Goal: Task Accomplishment & Management: Manage account settings

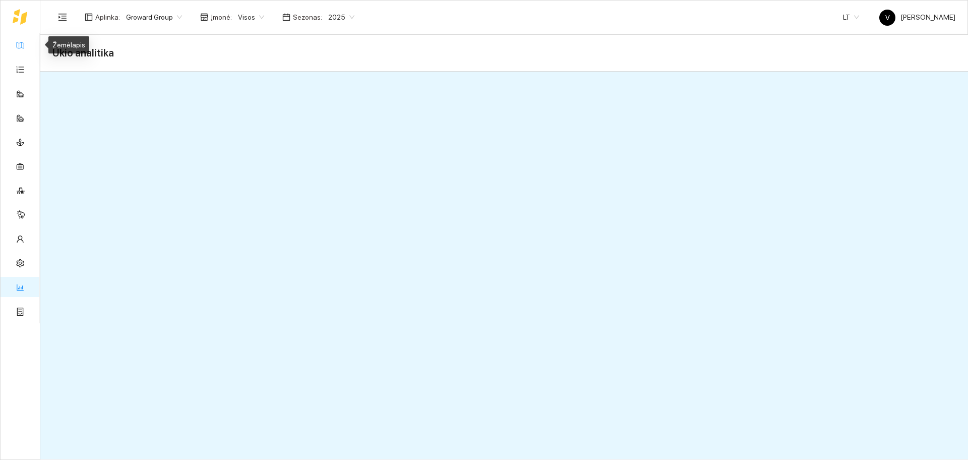
drag, startPoint x: 17, startPoint y: 44, endPoint x: 24, endPoint y: 43, distance: 7.1
click at [29, 44] on link "Žemėlapis" at bounding box center [45, 45] width 33 height 8
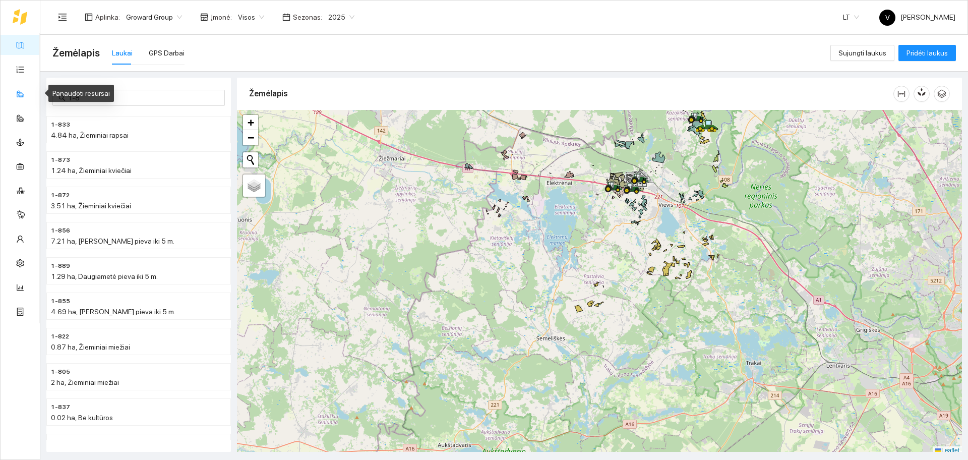
click at [29, 94] on link "Panaudoti resursai" at bounding box center [57, 93] width 57 height 8
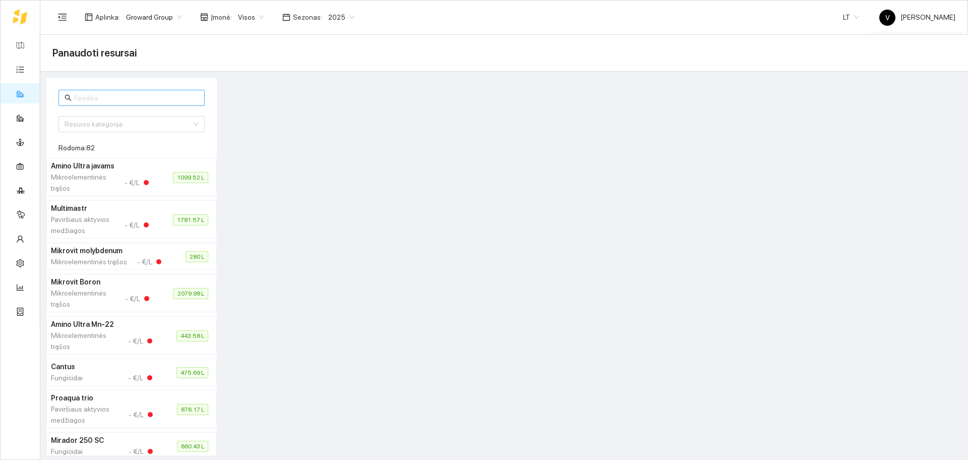
click at [118, 96] on input "text" at bounding box center [136, 97] width 125 height 11
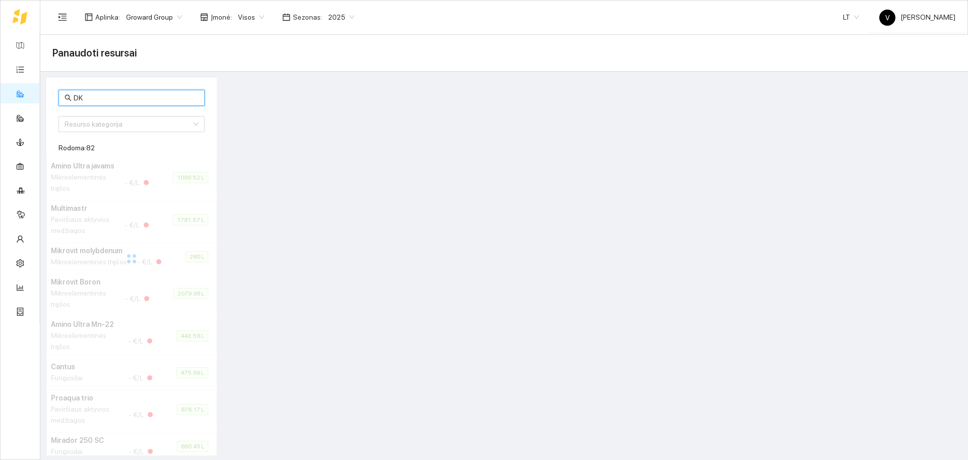
type input "D"
type input "e"
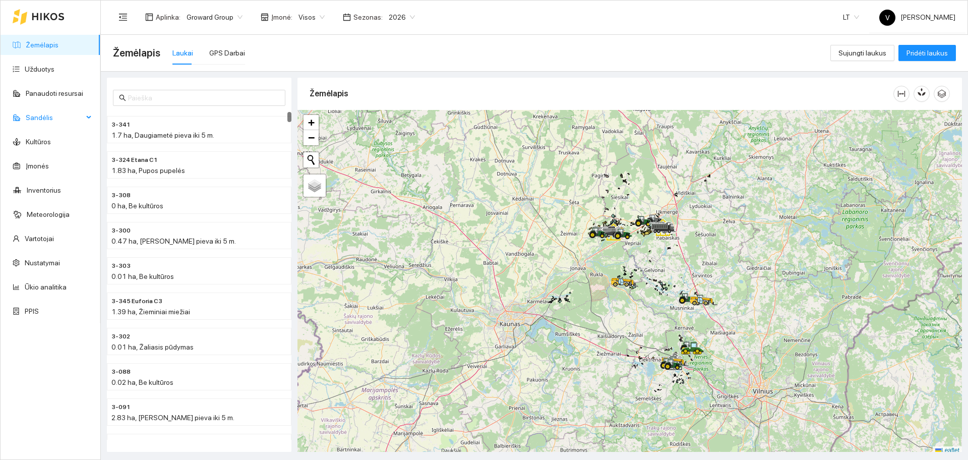
click at [52, 115] on span "Sandėlis" at bounding box center [54, 117] width 57 height 20
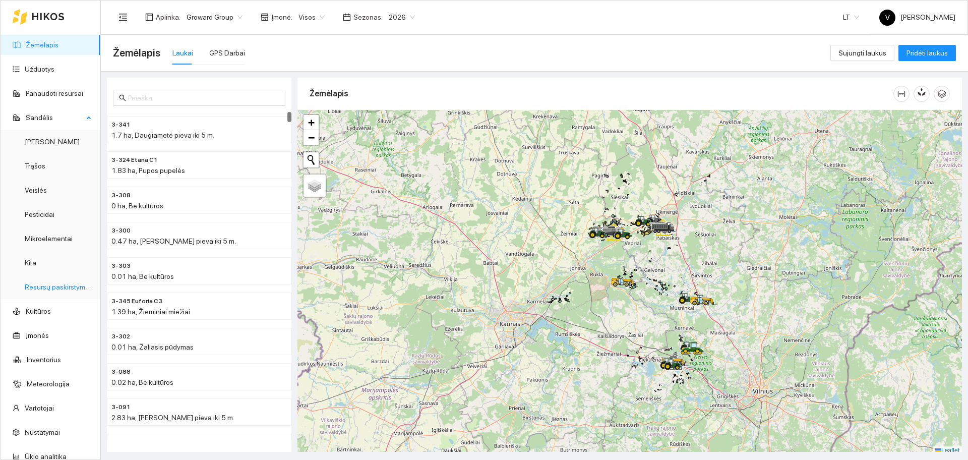
click at [46, 286] on link "Resursų paskirstymas" at bounding box center [59, 287] width 68 height 8
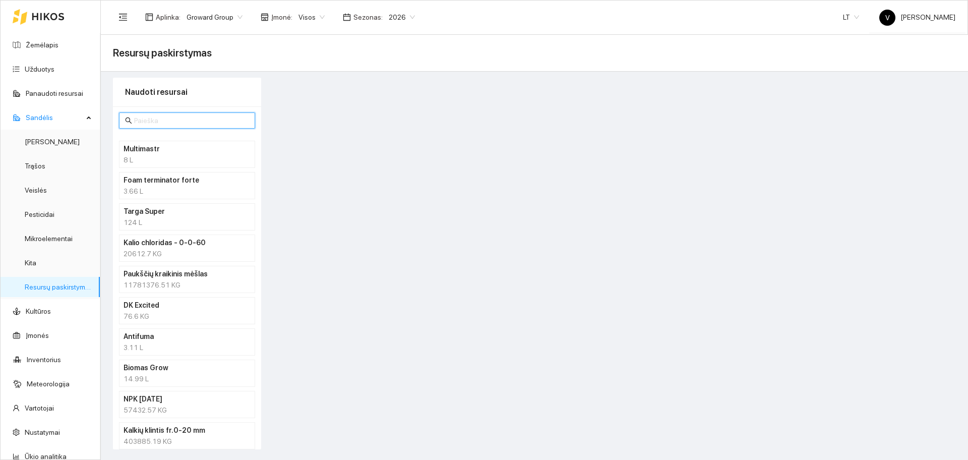
click at [154, 121] on input "text" at bounding box center [191, 120] width 115 height 11
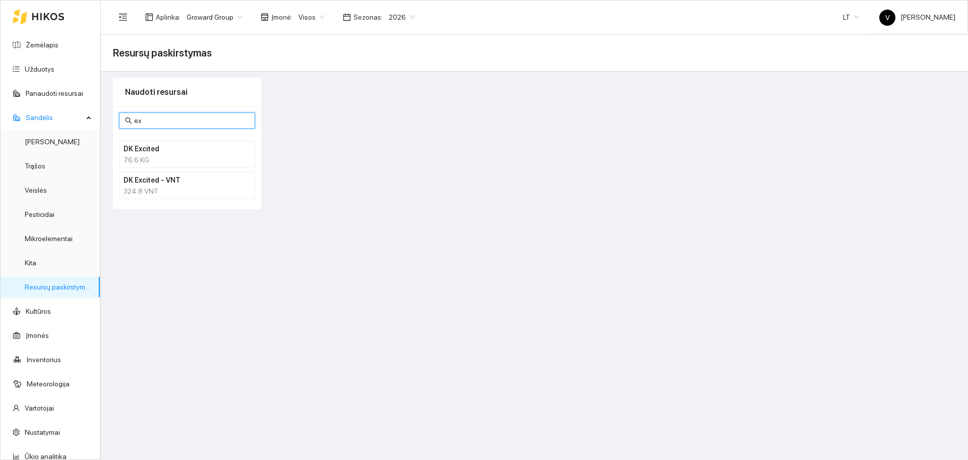
type input "e"
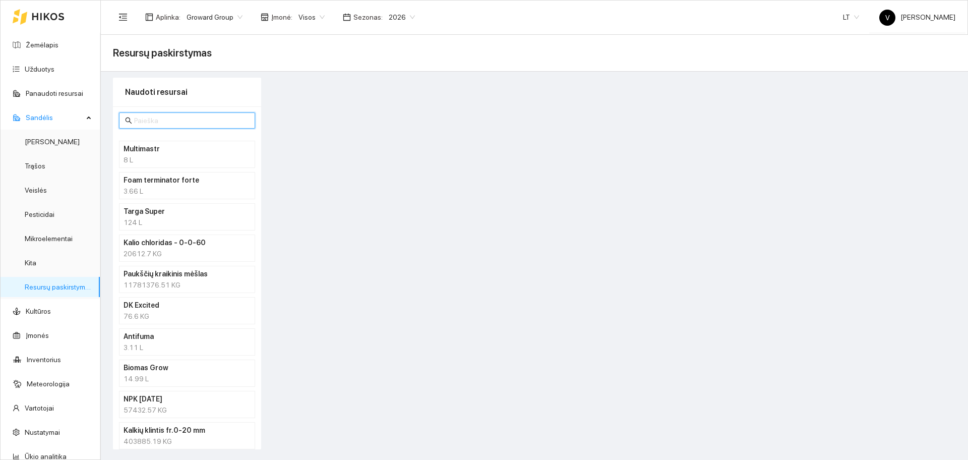
click at [320, 16] on span "Visos" at bounding box center [311, 17] width 26 height 15
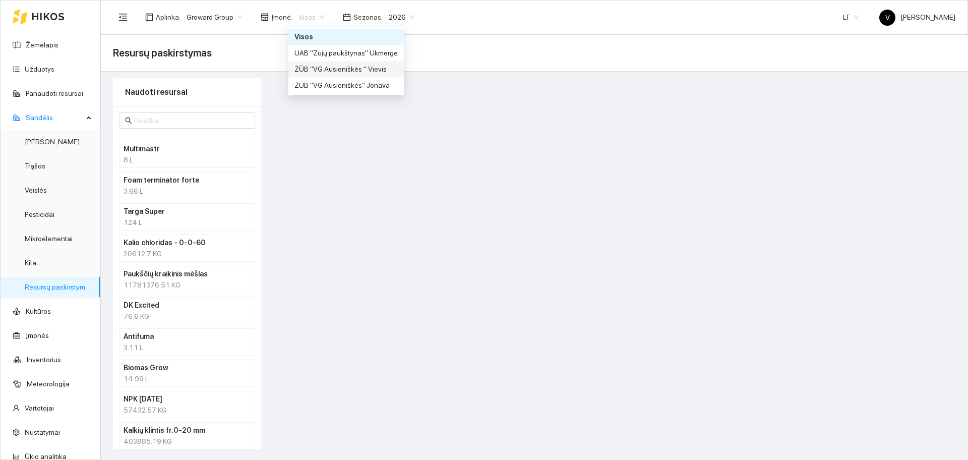
click at [357, 71] on div "ŽŪB "VG Ausieniškės " Vievis" at bounding box center [345, 69] width 103 height 11
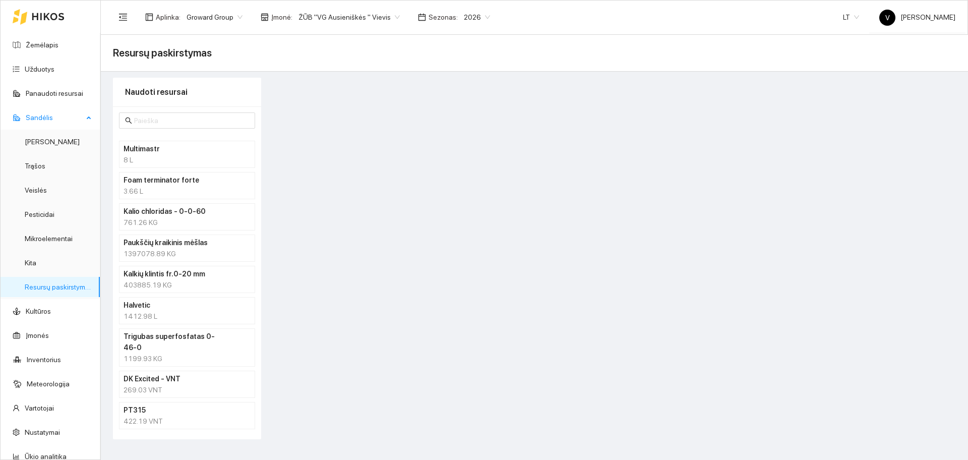
click at [65, 289] on link "Resursų paskirstymas" at bounding box center [59, 287] width 68 height 8
click at [159, 120] on input "text" at bounding box center [191, 120] width 115 height 11
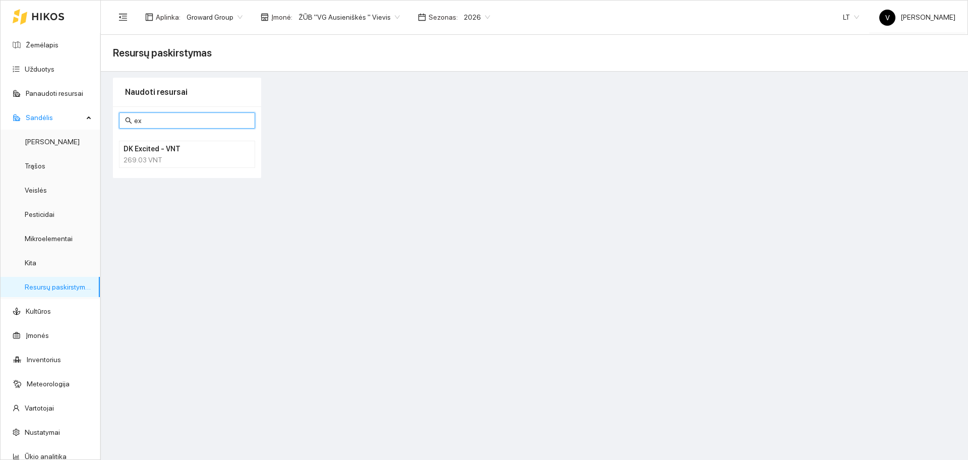
type input "e"
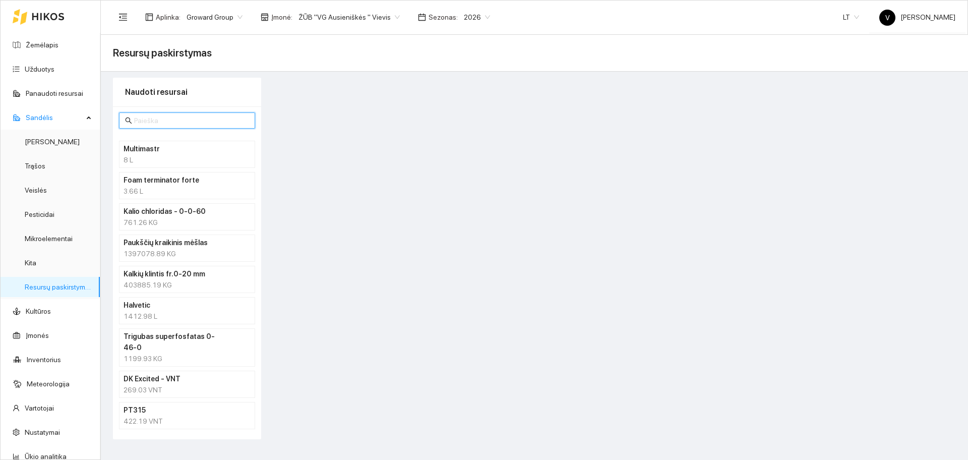
click at [465, 14] on span "2026" at bounding box center [477, 17] width 26 height 15
click at [465, 116] on div "2025" at bounding box center [465, 117] width 26 height 11
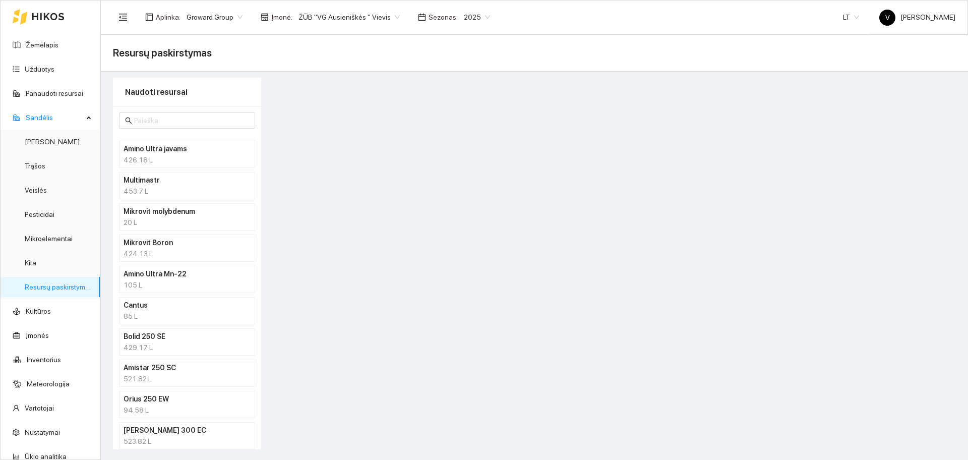
click at [340, 12] on span "ŽŪB "VG Ausieniškės " Vievis" at bounding box center [348, 17] width 101 height 15
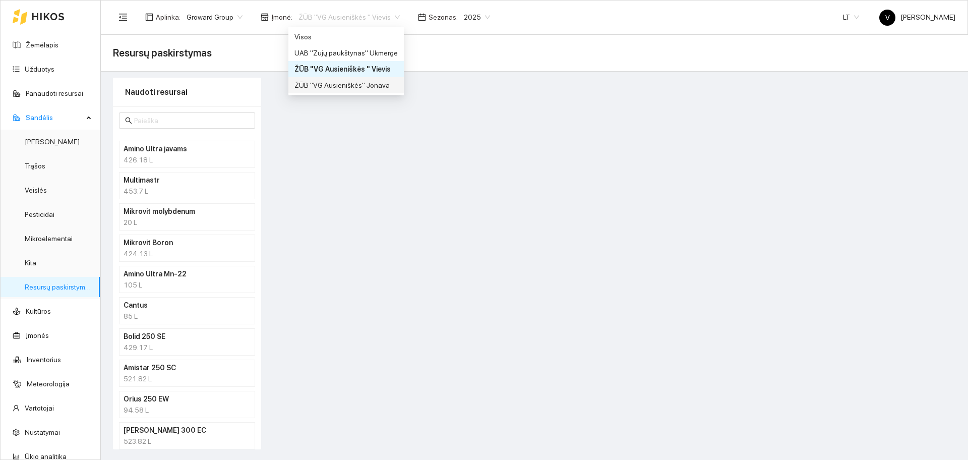
click at [350, 87] on div "ŽŪB "VG Ausieniškės" Jonava" at bounding box center [345, 85] width 103 height 11
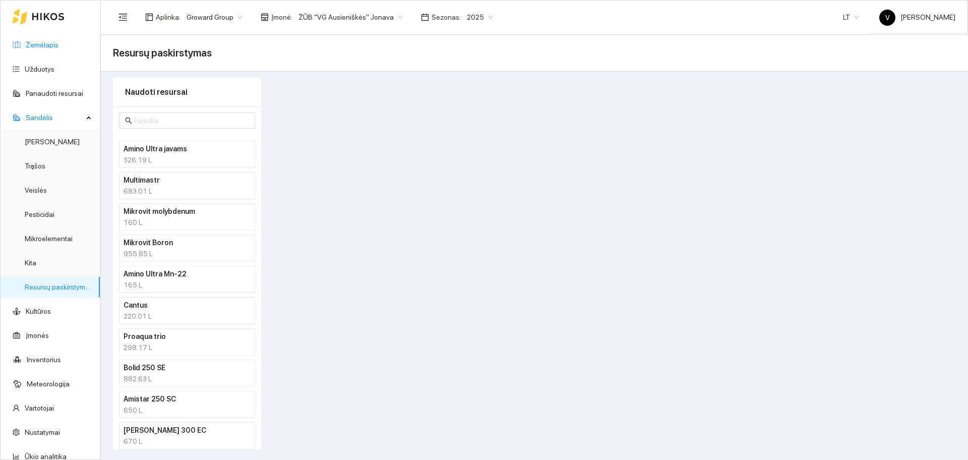
click at [39, 46] on link "Žemėlapis" at bounding box center [42, 45] width 33 height 8
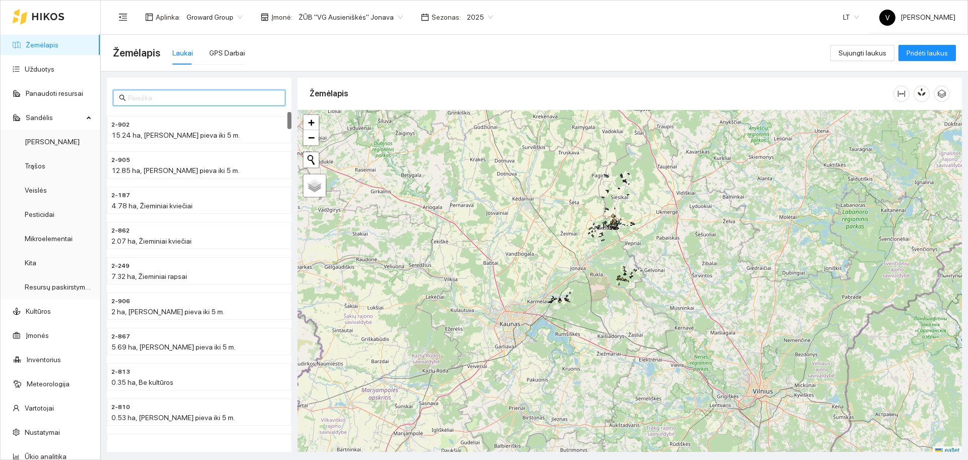
click at [145, 97] on input "text" at bounding box center [203, 97] width 151 height 11
type input "2-906"
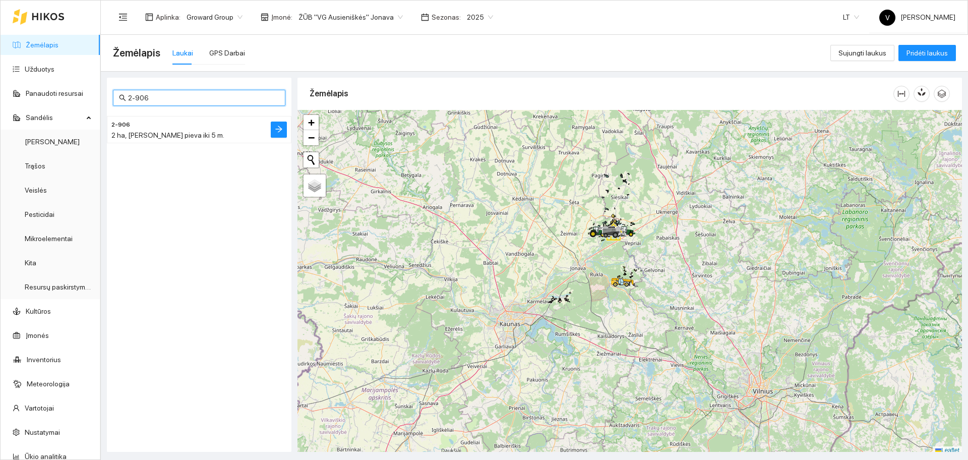
click at [150, 127] on h4 "2-906" at bounding box center [178, 123] width 135 height 11
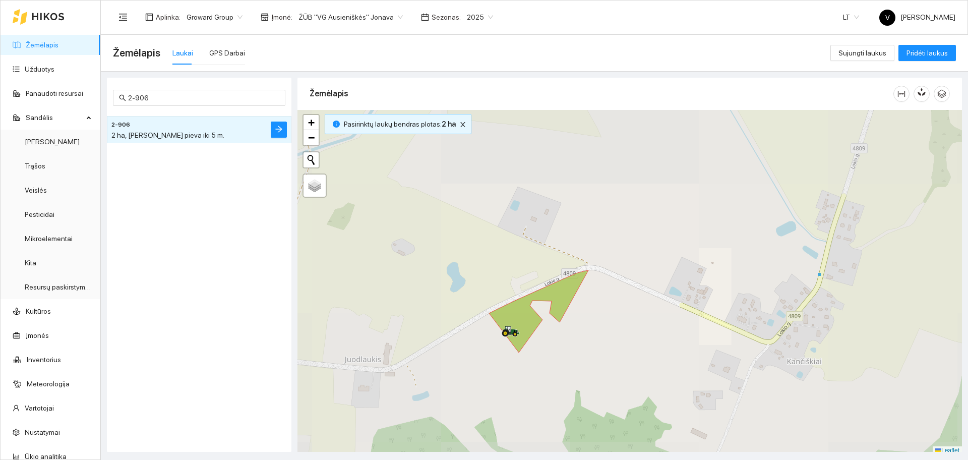
scroll to position [3, 0]
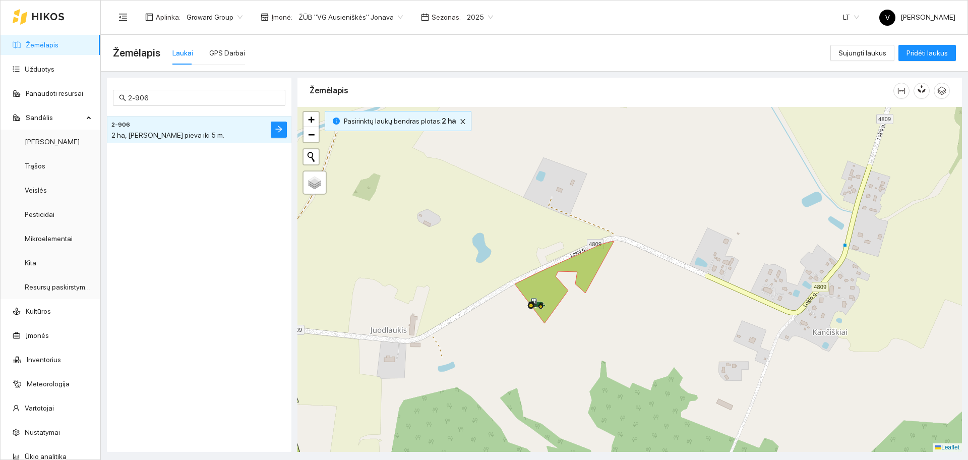
drag, startPoint x: 548, startPoint y: 334, endPoint x: 545, endPoint y: 305, distance: 28.8
click at [568, 315] on div at bounding box center [629, 279] width 664 height 345
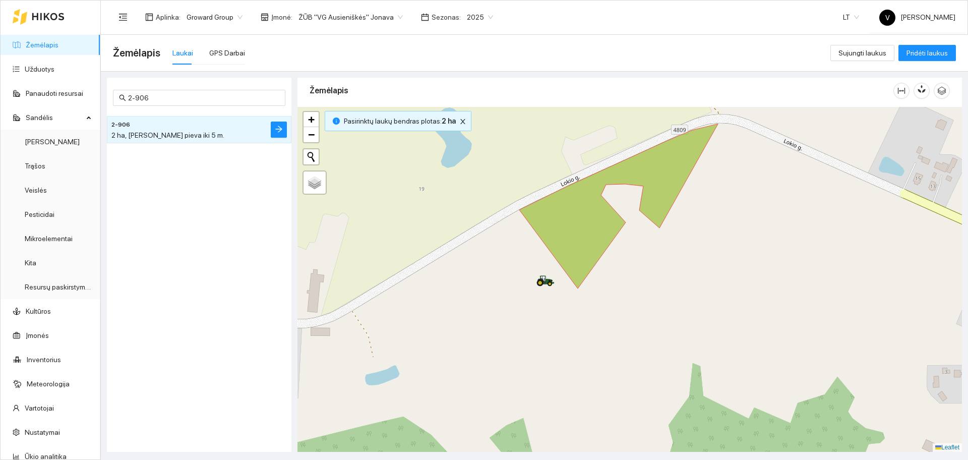
drag, startPoint x: 562, startPoint y: 317, endPoint x: 549, endPoint y: 292, distance: 28.0
click at [549, 292] on div at bounding box center [629, 279] width 664 height 345
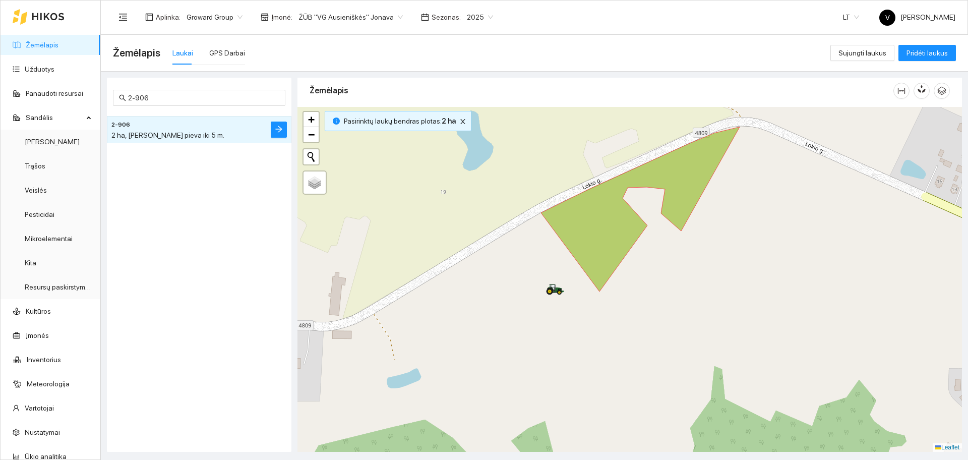
drag, startPoint x: 541, startPoint y: 314, endPoint x: 564, endPoint y: 316, distance: 22.7
click at [564, 316] on div at bounding box center [629, 279] width 664 height 345
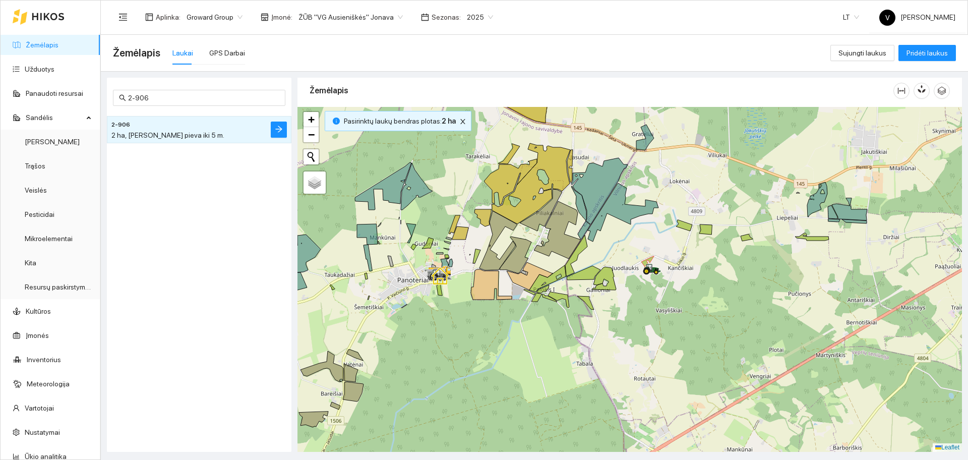
drag, startPoint x: 693, startPoint y: 249, endPoint x: 685, endPoint y: 274, distance: 25.8
click at [685, 274] on div at bounding box center [629, 279] width 664 height 345
click at [136, 131] on span "2 ha, Daugiametė pieva iki 5 m." at bounding box center [167, 135] width 113 height 8
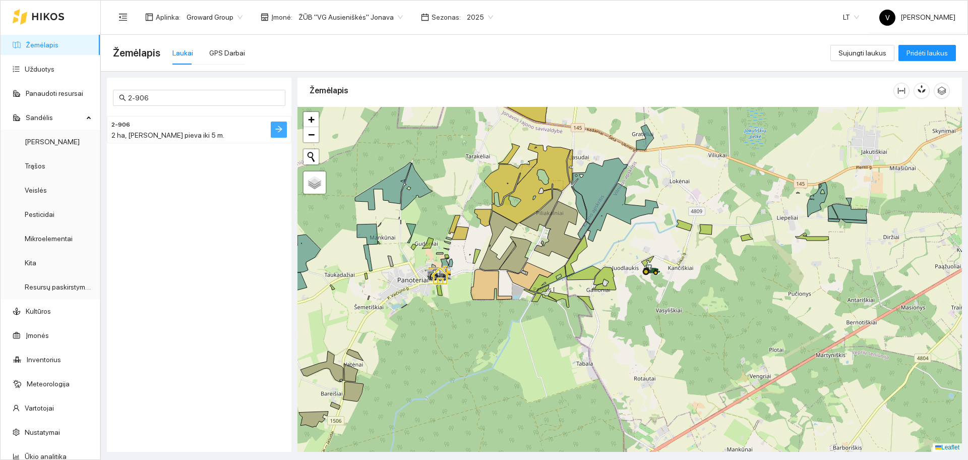
click at [275, 129] on icon "arrow-right" at bounding box center [279, 129] width 8 height 8
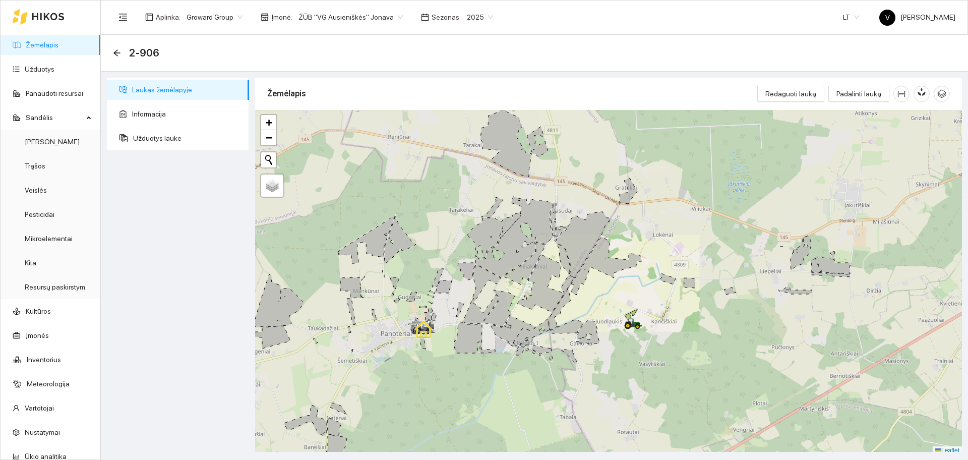
scroll to position [3, 0]
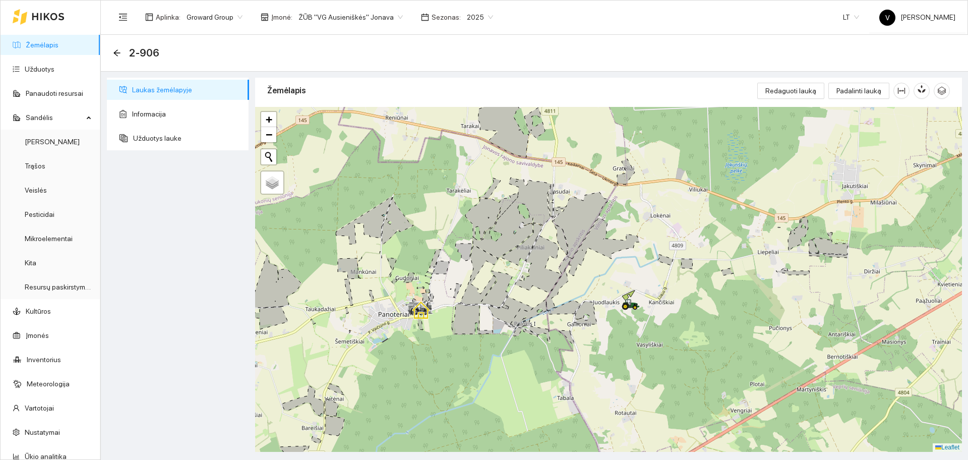
drag, startPoint x: 659, startPoint y: 339, endPoint x: 656, endPoint y: 322, distance: 17.4
click at [656, 322] on div at bounding box center [608, 279] width 707 height 345
click at [113, 50] on icon "arrow-left" at bounding box center [117, 53] width 8 height 8
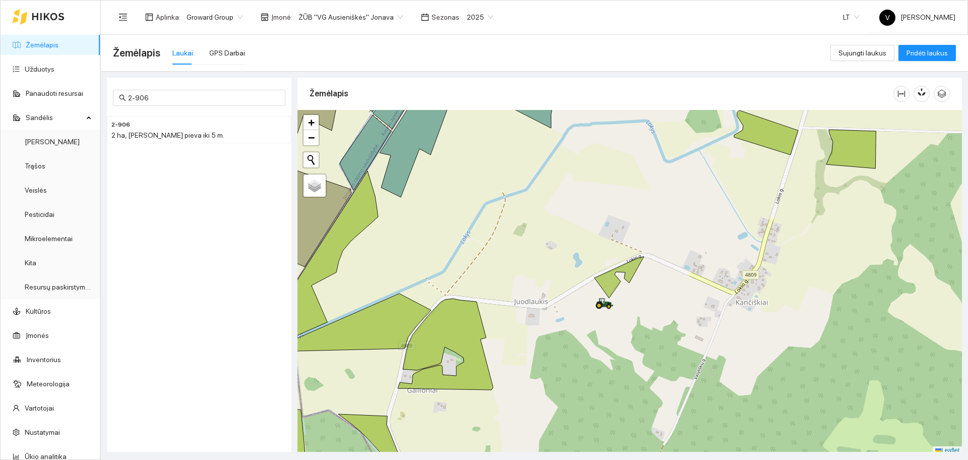
scroll to position [3, 0]
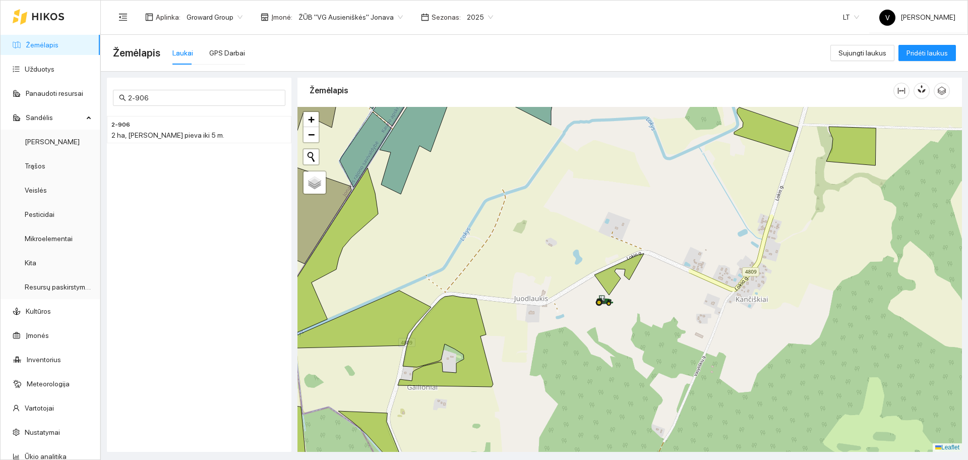
drag, startPoint x: 624, startPoint y: 313, endPoint x: 614, endPoint y: 293, distance: 22.8
click at [615, 294] on div at bounding box center [629, 279] width 664 height 345
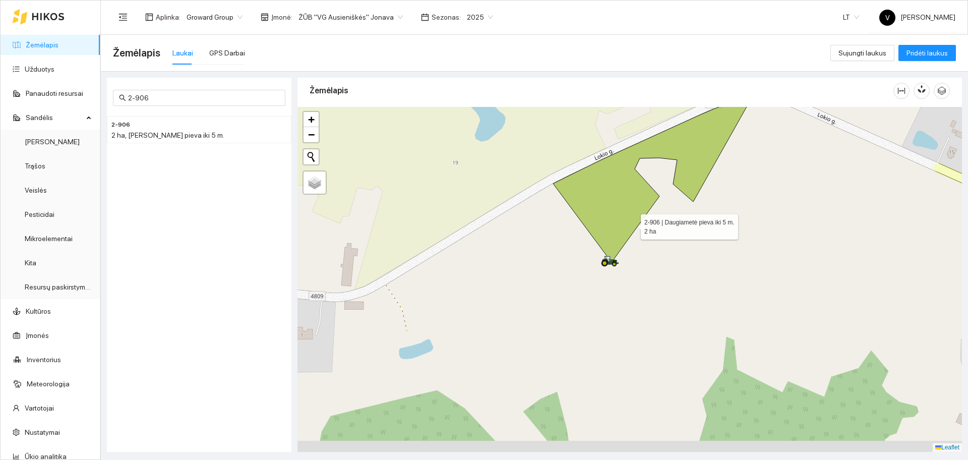
drag, startPoint x: 612, startPoint y: 255, endPoint x: 635, endPoint y: 225, distance: 37.7
click at [635, 225] on icon at bounding box center [652, 180] width 199 height 164
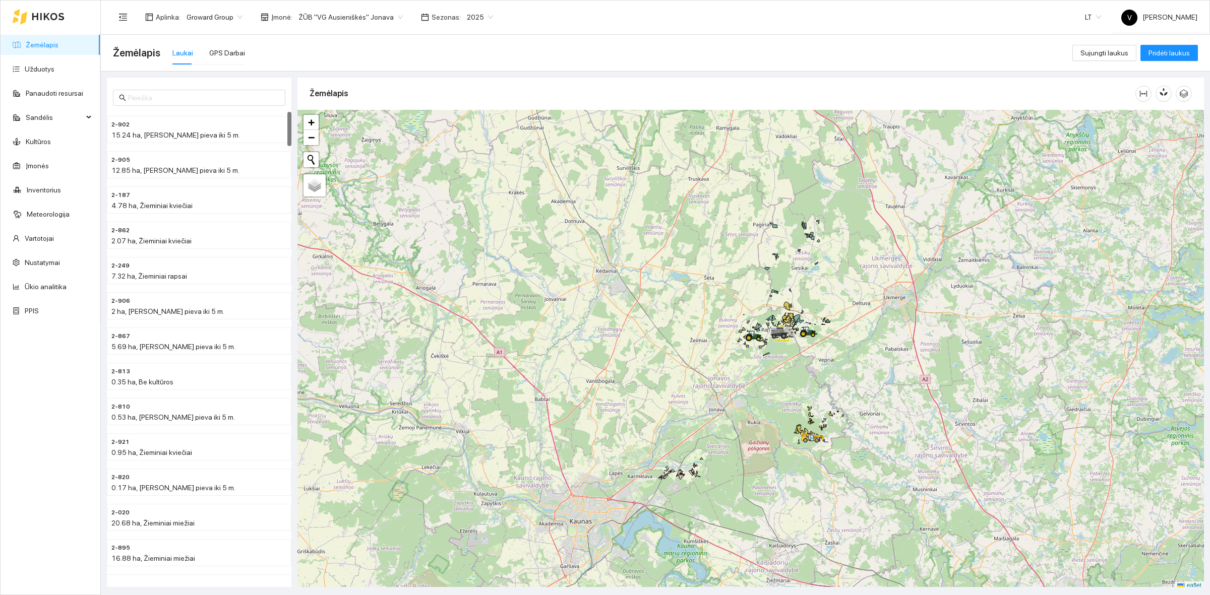
click at [353, 20] on span "ŽŪB "VG Ausieniškės" Jonava" at bounding box center [350, 17] width 104 height 15
click at [344, 39] on div "Visos" at bounding box center [345, 36] width 103 height 11
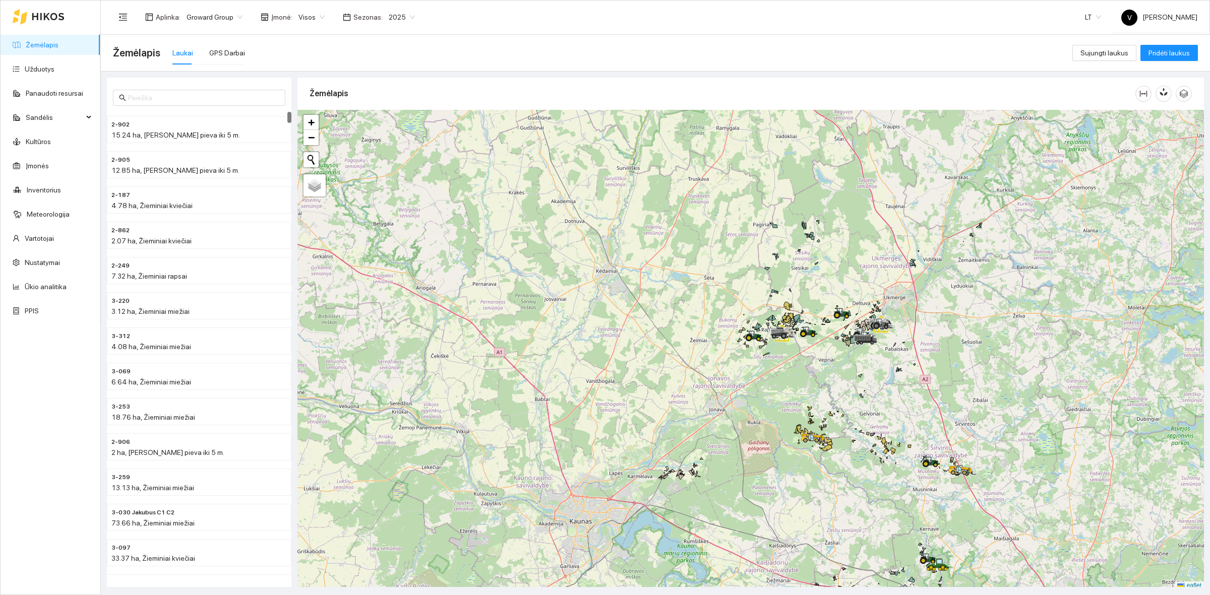
scroll to position [3, 0]
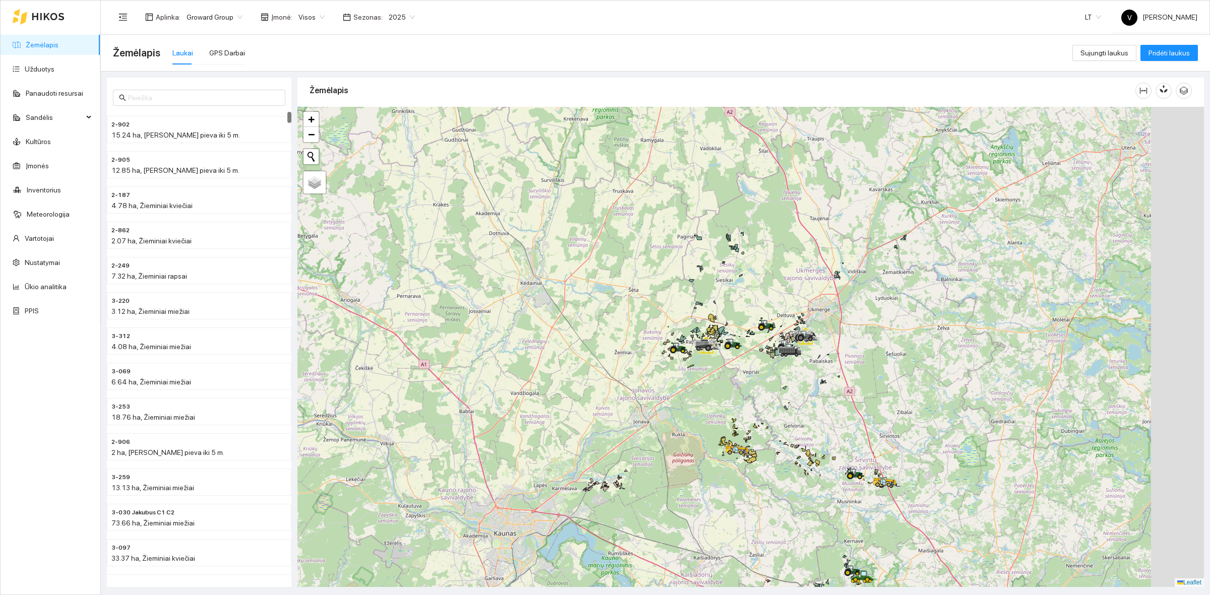
drag, startPoint x: 868, startPoint y: 387, endPoint x: 792, endPoint y: 395, distance: 76.1
click at [793, 402] on div at bounding box center [750, 347] width 906 height 480
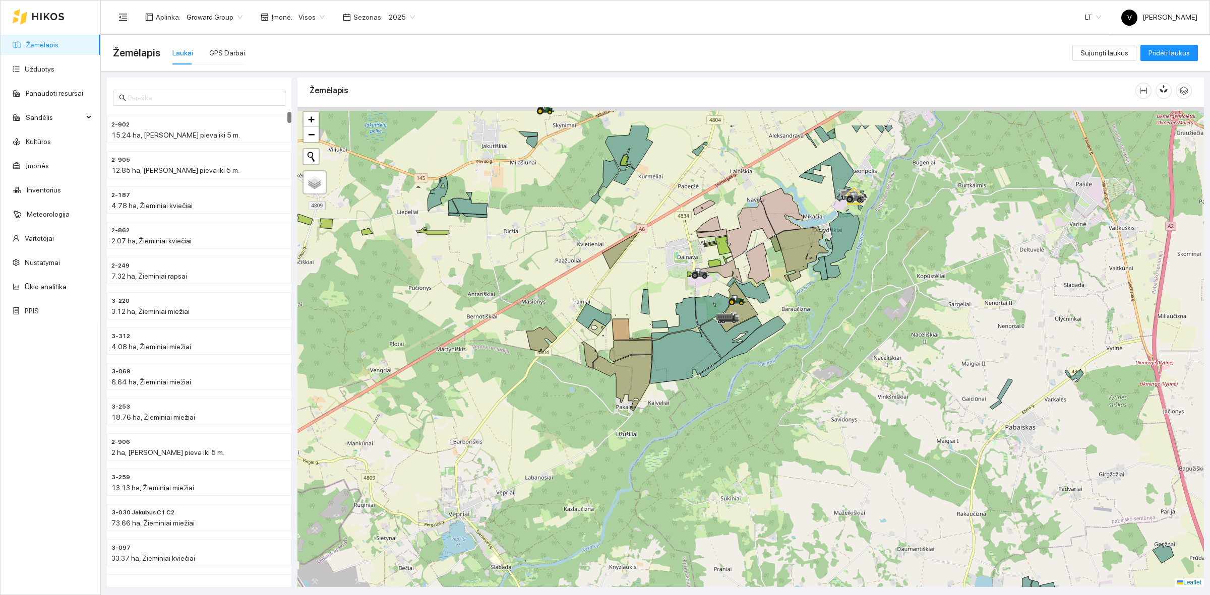
drag, startPoint x: 768, startPoint y: 372, endPoint x: 754, endPoint y: 401, distance: 32.7
click at [759, 404] on div at bounding box center [750, 347] width 906 height 480
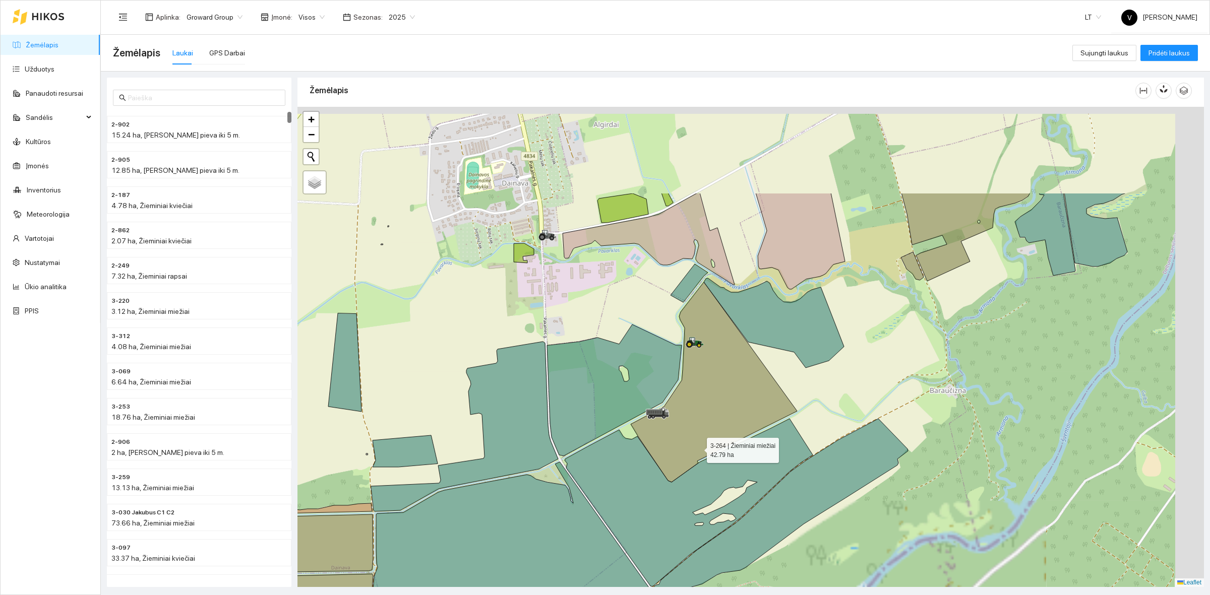
drag, startPoint x: 739, startPoint y: 292, endPoint x: 692, endPoint y: 405, distance: 121.8
click at [694, 447] on icon at bounding box center [714, 382] width 166 height 200
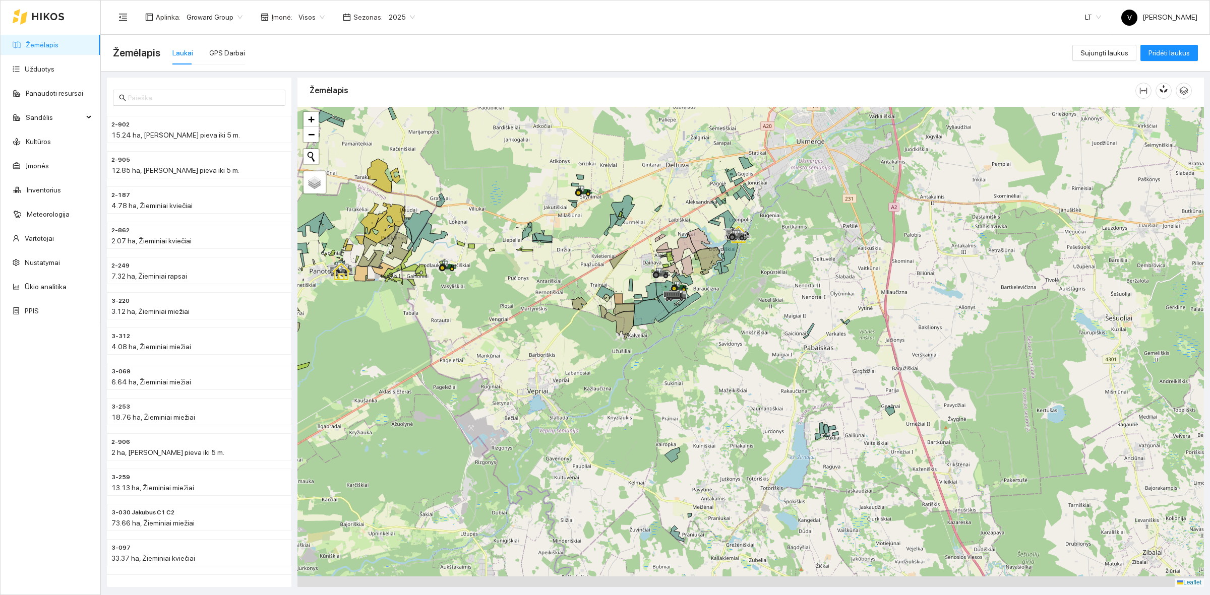
drag, startPoint x: 866, startPoint y: 409, endPoint x: 861, endPoint y: 368, distance: 41.6
click at [861, 368] on div at bounding box center [750, 347] width 906 height 480
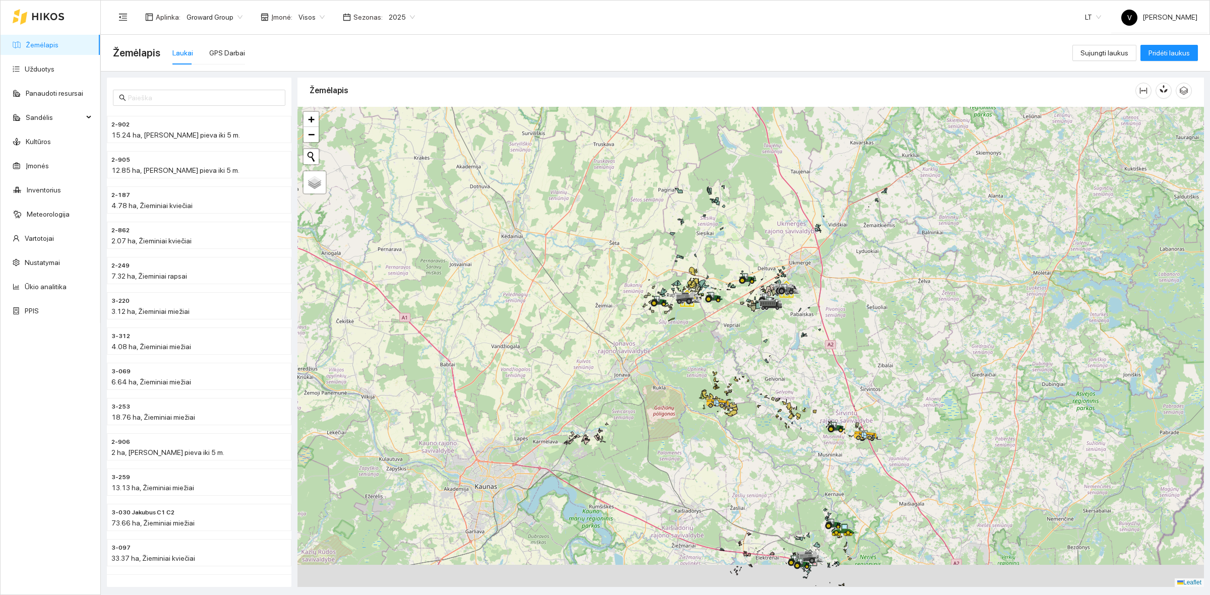
drag, startPoint x: 917, startPoint y: 467, endPoint x: 842, endPoint y: 401, distance: 99.3
click at [849, 404] on div at bounding box center [750, 347] width 906 height 480
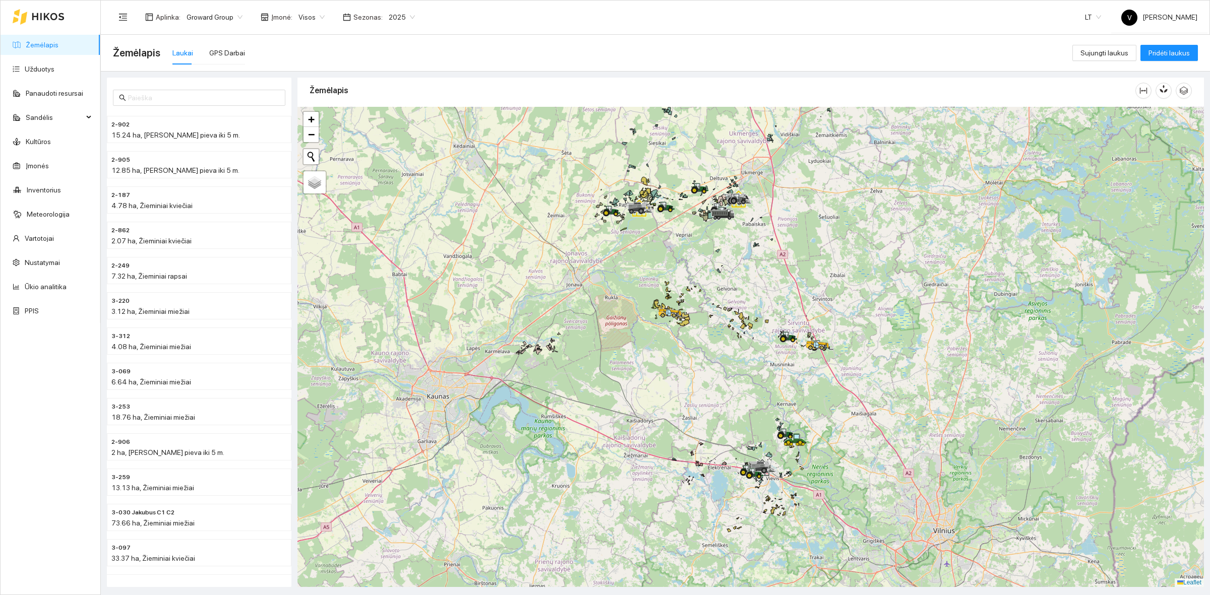
drag, startPoint x: 803, startPoint y: 472, endPoint x: 793, endPoint y: 424, distance: 49.5
click at [794, 429] on icon at bounding box center [786, 434] width 18 height 11
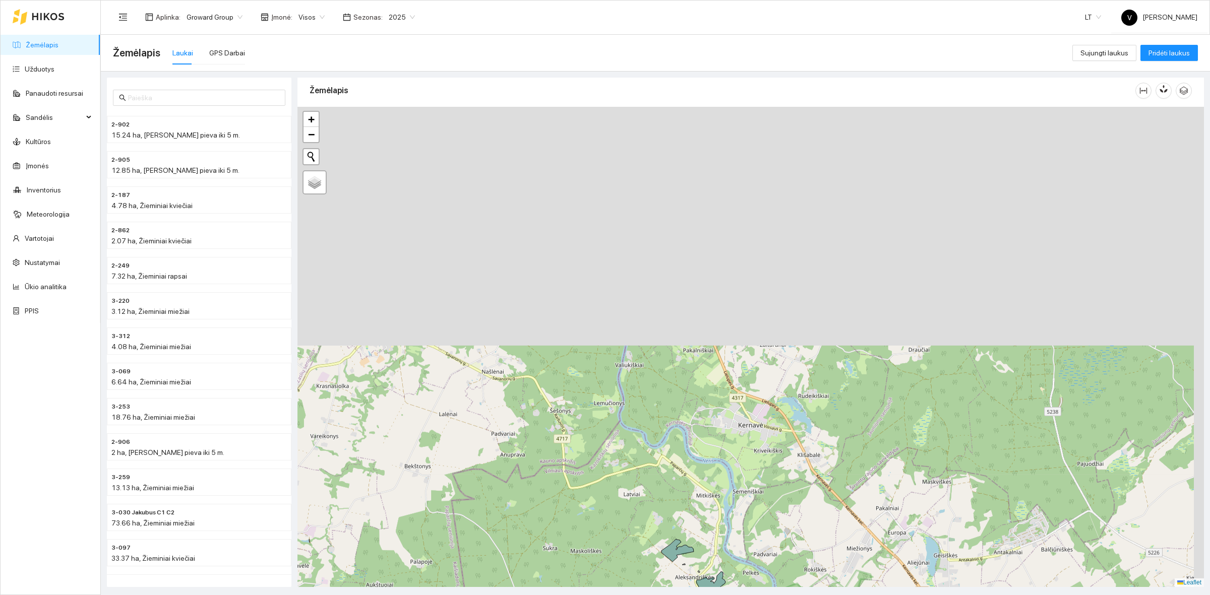
drag, startPoint x: 779, startPoint y: 297, endPoint x: 767, endPoint y: 558, distance: 260.4
click at [767, 558] on div at bounding box center [750, 347] width 906 height 480
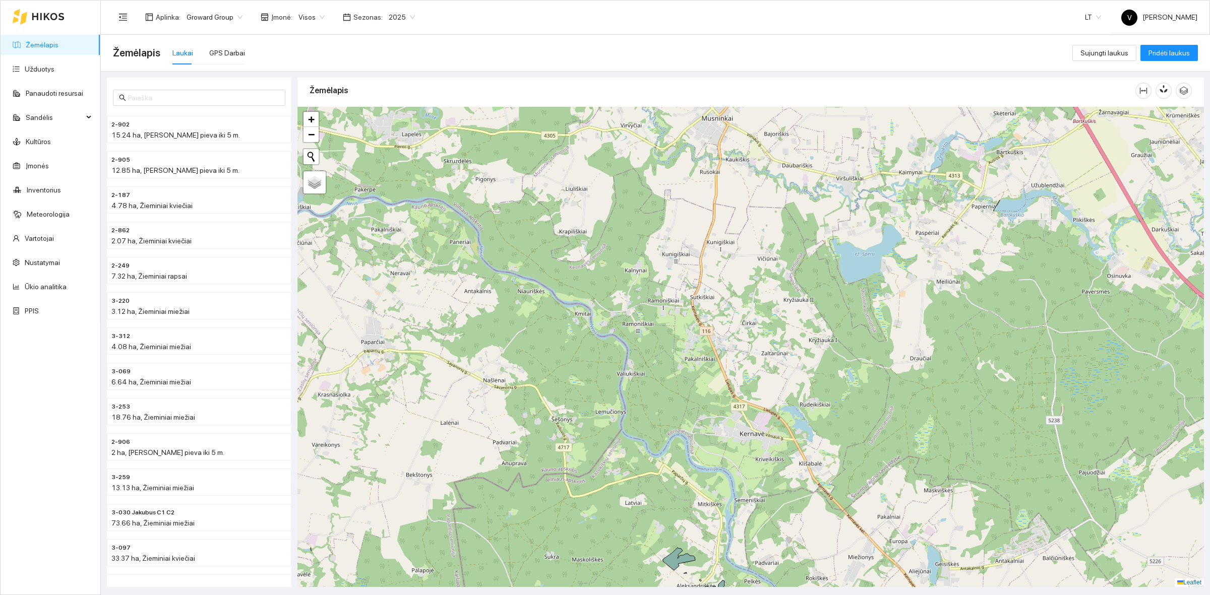
drag, startPoint x: 789, startPoint y: 344, endPoint x: 802, endPoint y: 517, distance: 172.9
click at [802, 517] on div at bounding box center [750, 347] width 906 height 480
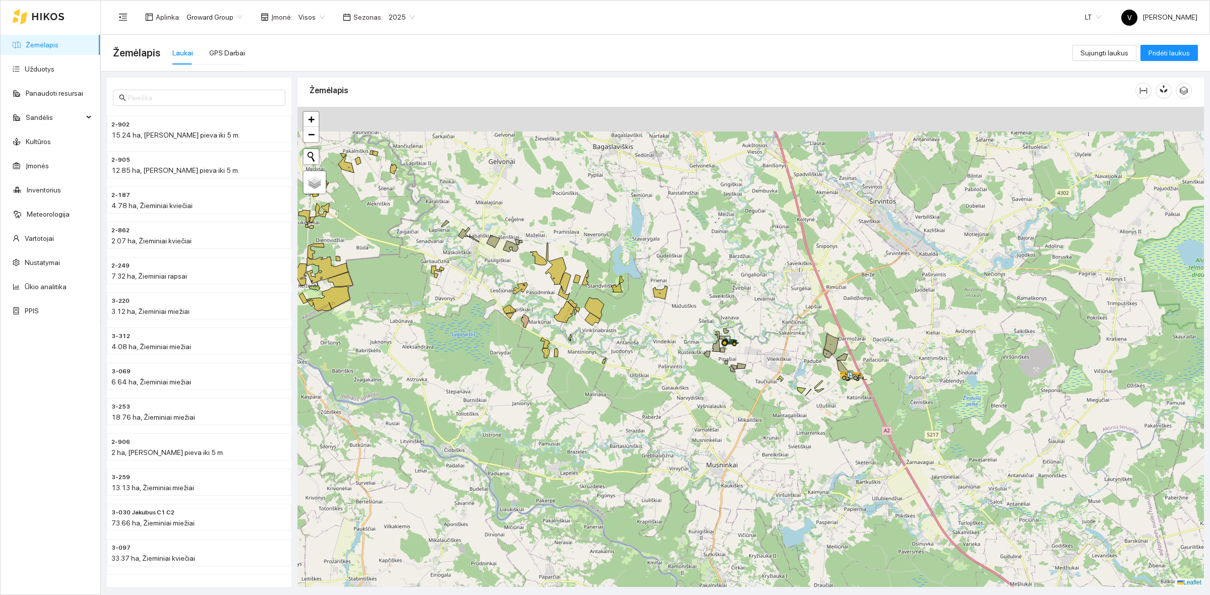
drag, startPoint x: 888, startPoint y: 374, endPoint x: 845, endPoint y: 435, distance: 74.5
click at [845, 440] on div at bounding box center [750, 347] width 906 height 480
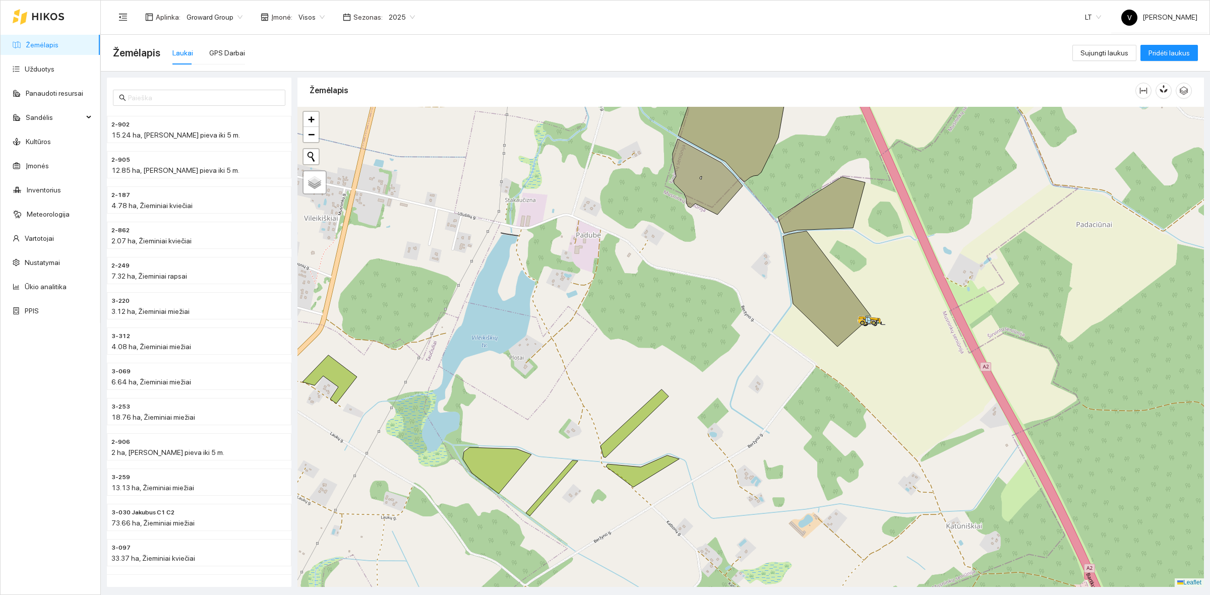
drag, startPoint x: 853, startPoint y: 372, endPoint x: 839, endPoint y: 408, distance: 39.2
click at [839, 411] on div at bounding box center [750, 347] width 906 height 480
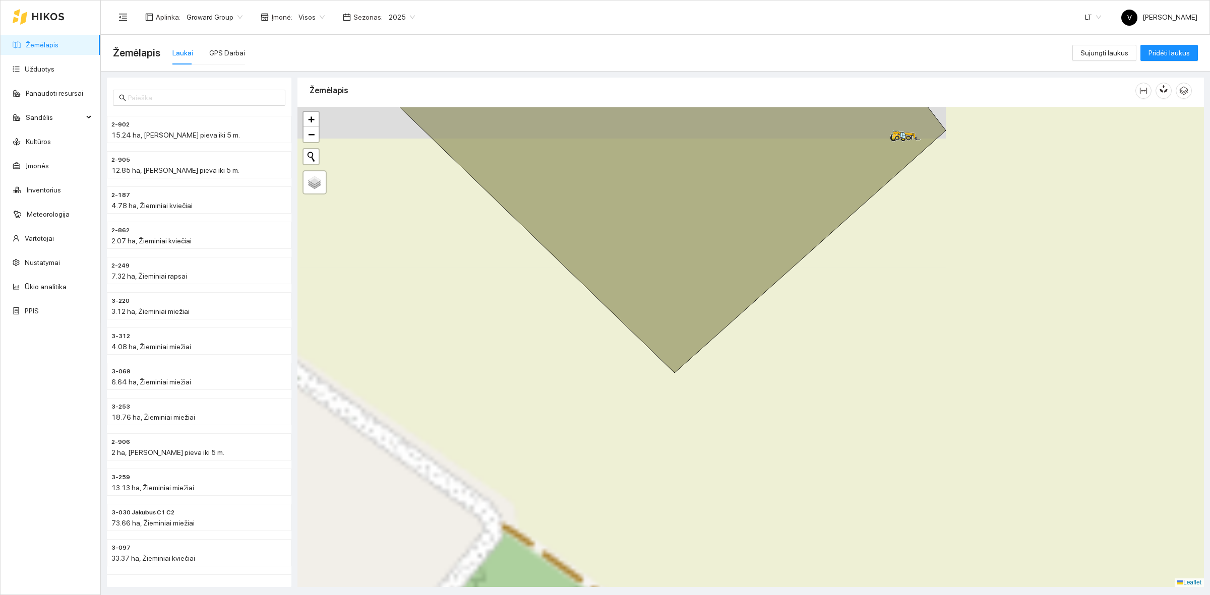
drag, startPoint x: 879, startPoint y: 318, endPoint x: 799, endPoint y: 508, distance: 205.6
click at [799, 508] on div at bounding box center [750, 347] width 906 height 480
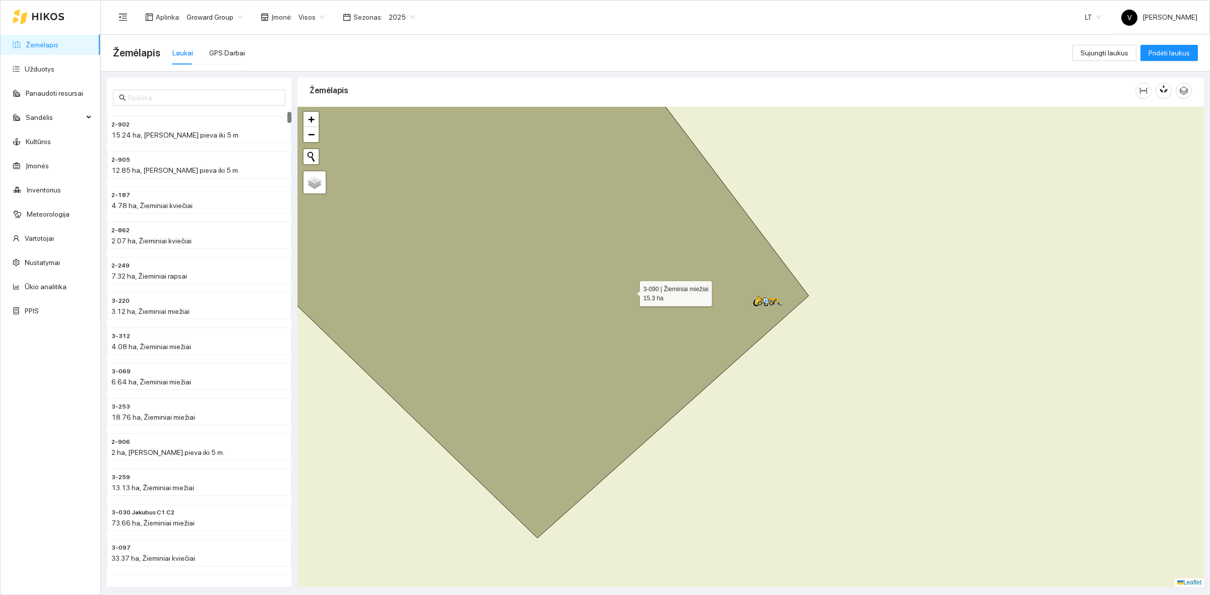
drag, startPoint x: 621, startPoint y: 264, endPoint x: 682, endPoint y: 366, distance: 118.7
click at [682, 366] on icon at bounding box center [509, 307] width 597 height 462
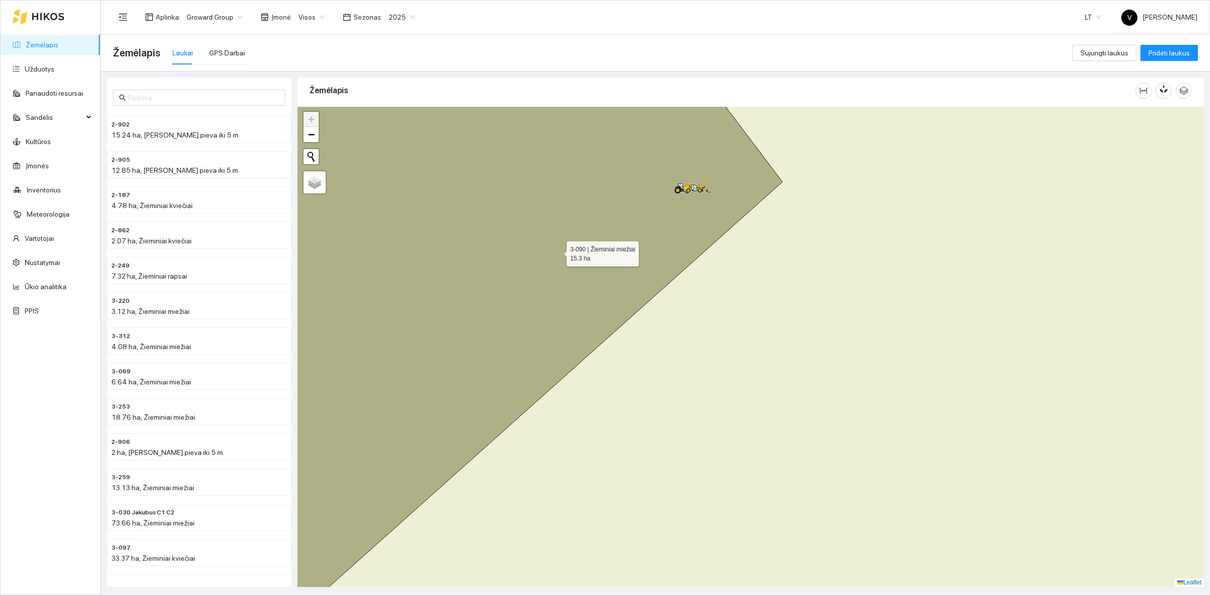
drag, startPoint x: 561, startPoint y: 239, endPoint x: 514, endPoint y: 327, distance: 99.0
click at [514, 327] on icon at bounding box center [493, 360] width 580 height 578
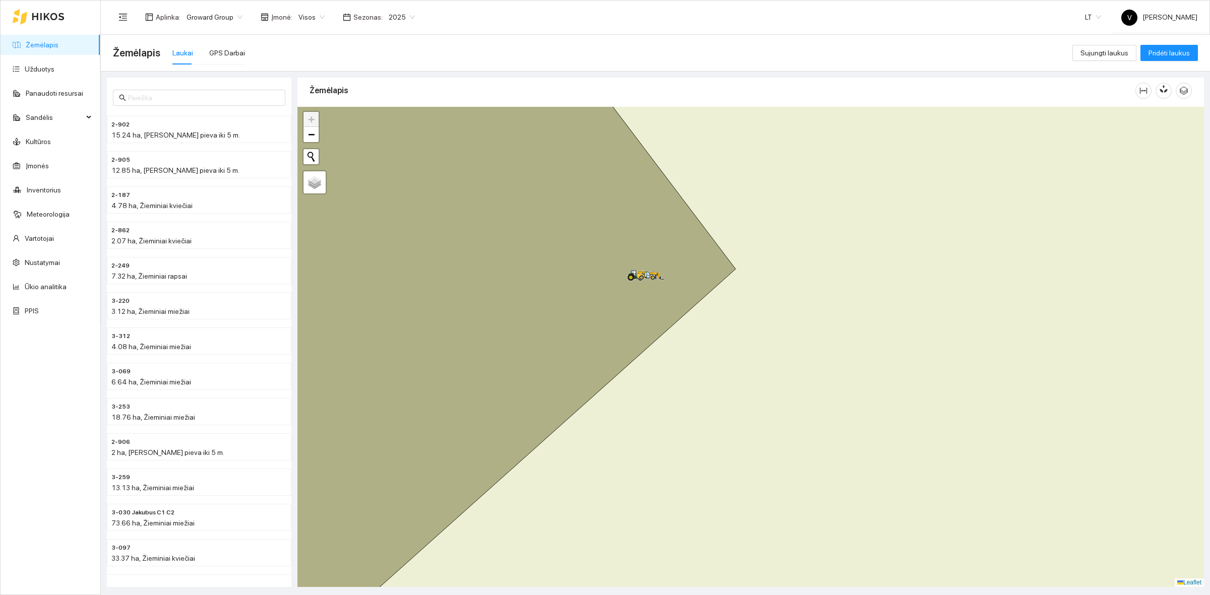
click at [316, 18] on span "Visos" at bounding box center [311, 17] width 26 height 15
click at [338, 49] on div "UAB "Zujų paukštynas" Ukmerge" at bounding box center [345, 52] width 103 height 11
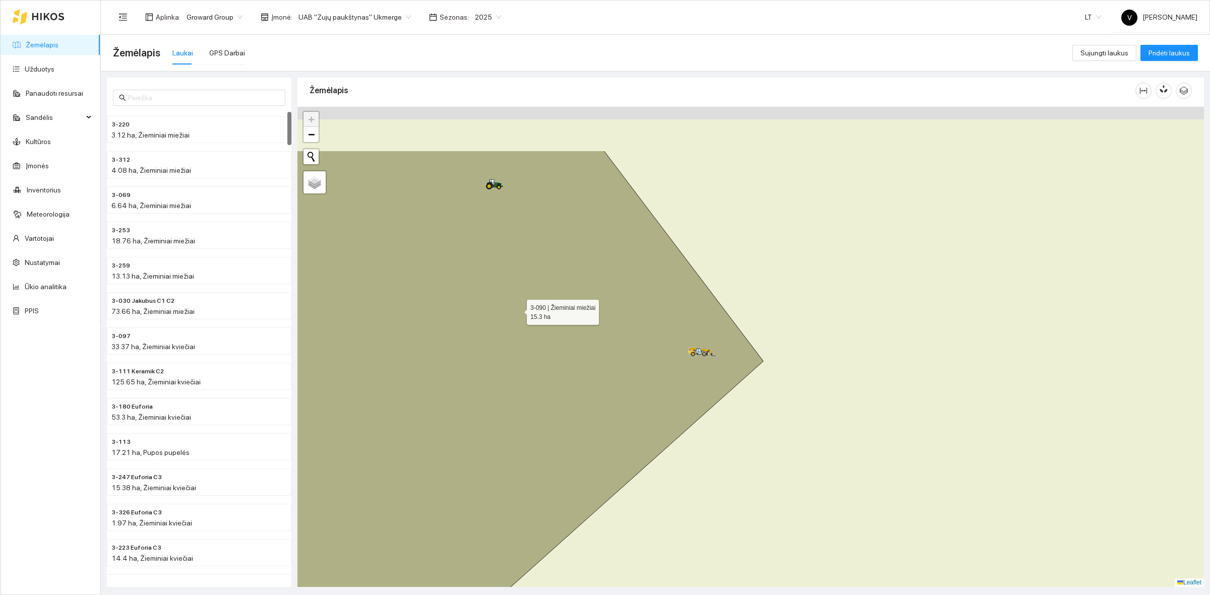
drag, startPoint x: 489, startPoint y: 232, endPoint x: 555, endPoint y: 385, distance: 166.0
click at [565, 409] on icon at bounding box center [498, 440] width 530 height 580
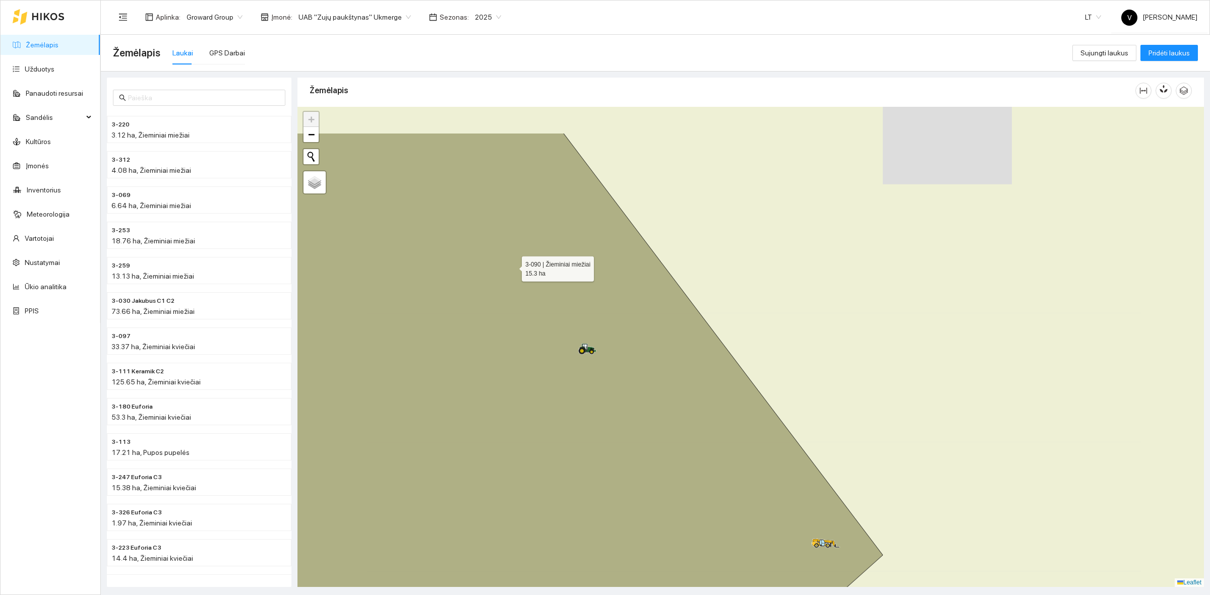
drag, startPoint x: 475, startPoint y: 235, endPoint x: 531, endPoint y: 277, distance: 69.5
click at [531, 278] on icon at bounding box center [576, 422] width 613 height 578
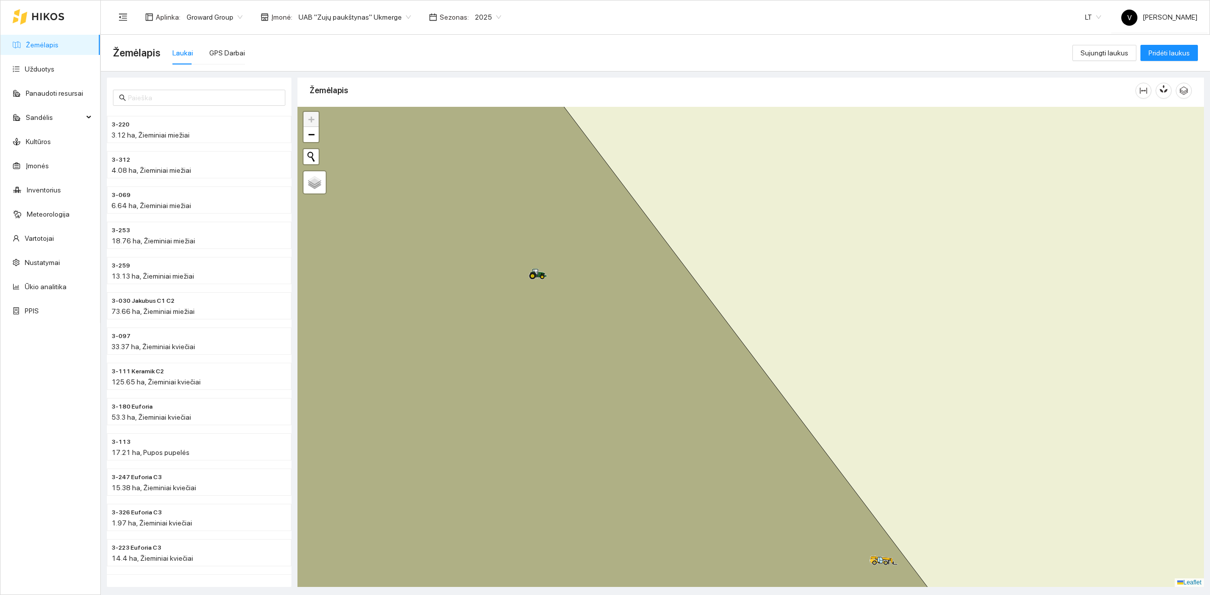
click at [395, 16] on span "UAB "Zujų paukštynas" Ukmerge" at bounding box center [354, 17] width 112 height 15
click at [326, 32] on div "Visos" at bounding box center [349, 36] width 110 height 11
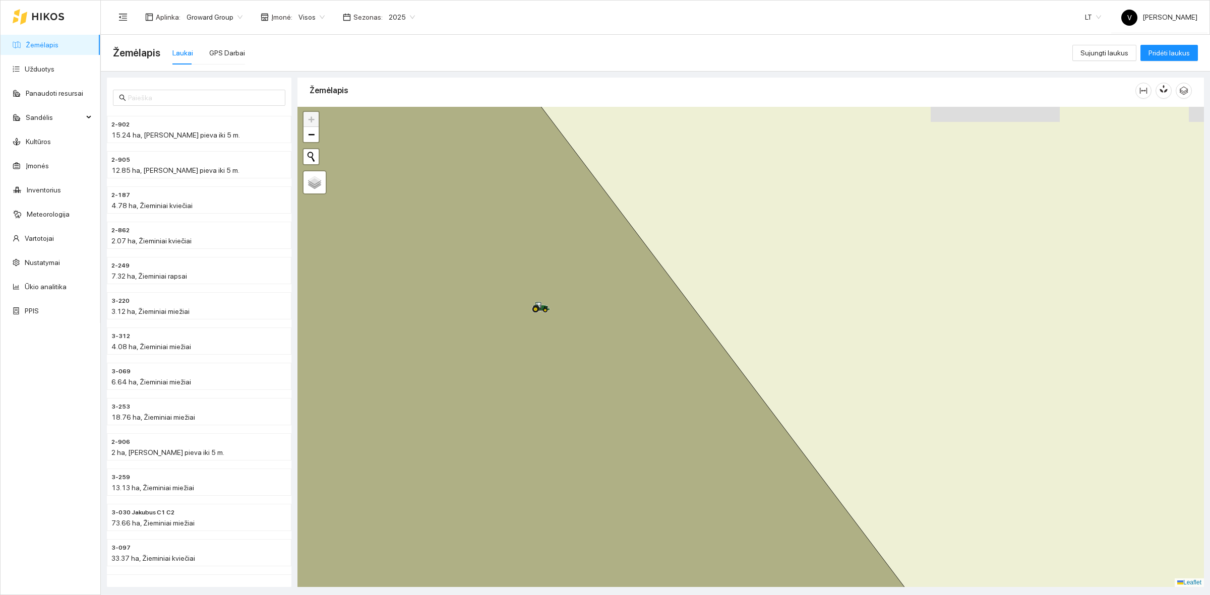
drag, startPoint x: 541, startPoint y: 290, endPoint x: 543, endPoint y: 324, distance: 33.9
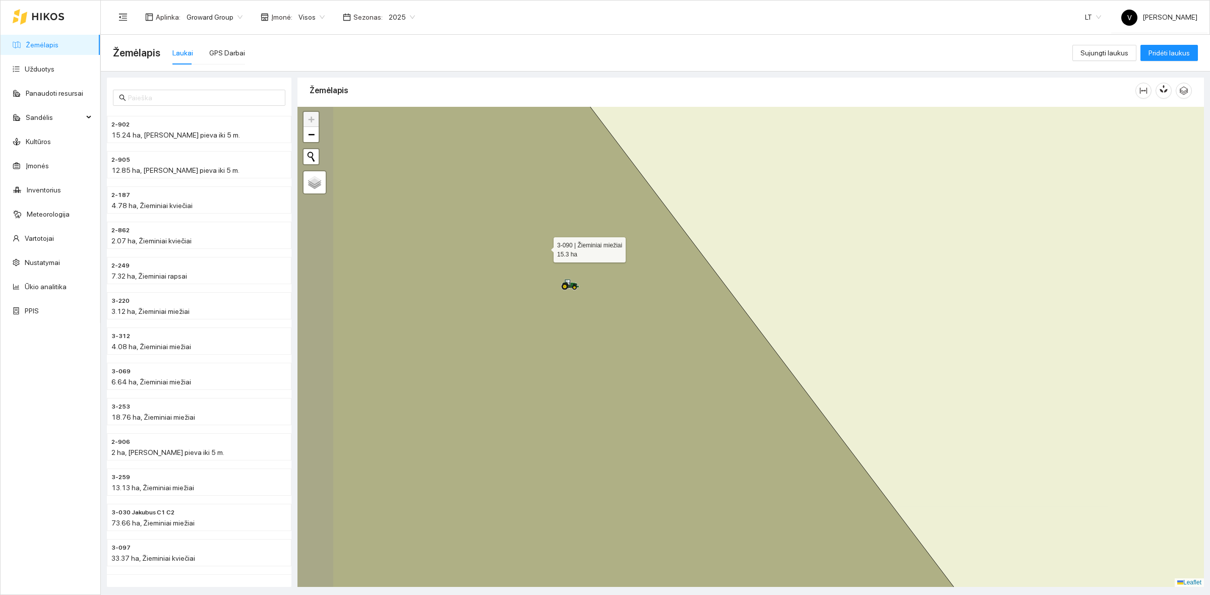
drag, startPoint x: 495, startPoint y: 251, endPoint x: 542, endPoint y: 248, distance: 47.5
click at [542, 248] on icon at bounding box center [616, 345] width 724 height 578
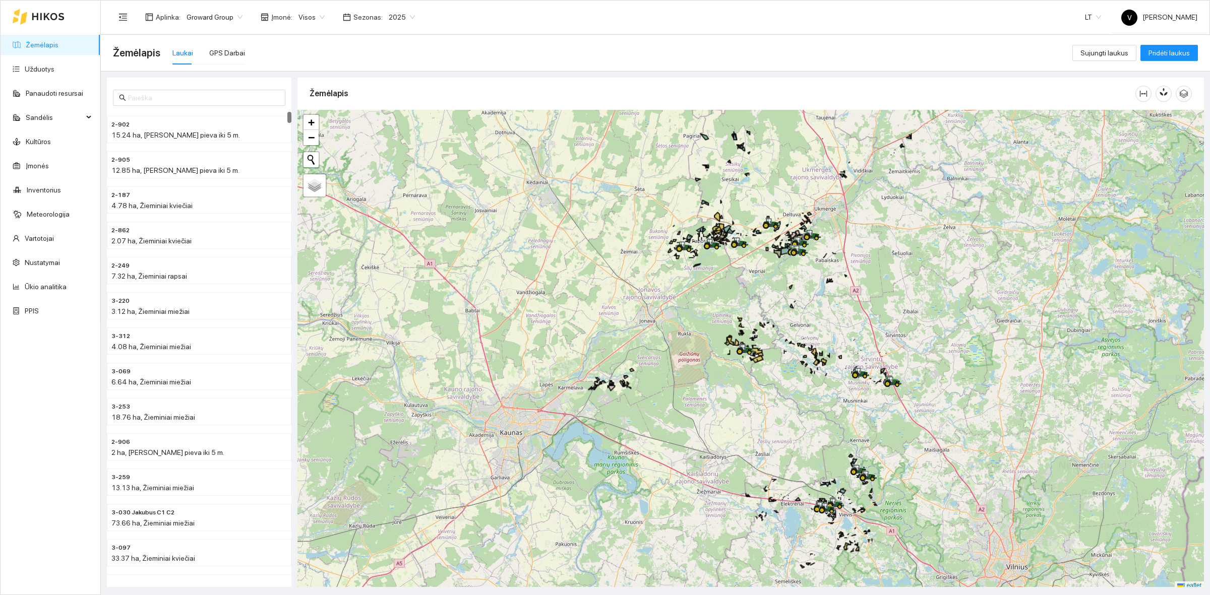
click at [788, 389] on div at bounding box center [750, 350] width 906 height 480
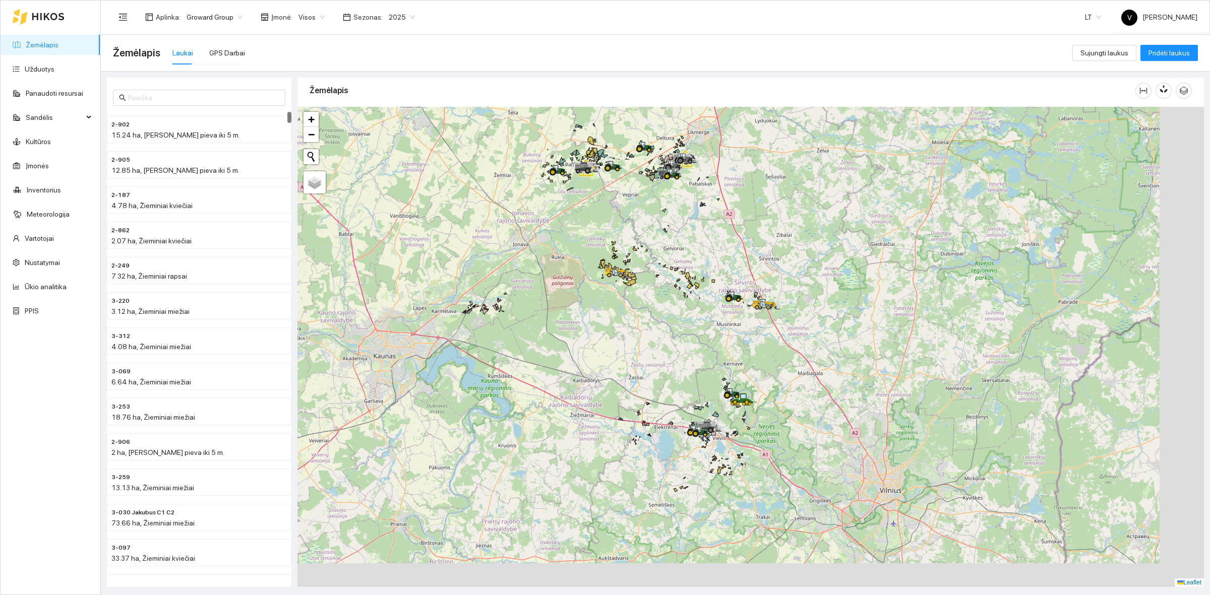
drag, startPoint x: 896, startPoint y: 351, endPoint x: 776, endPoint y: 274, distance: 142.2
click at [793, 274] on div at bounding box center [750, 347] width 906 height 480
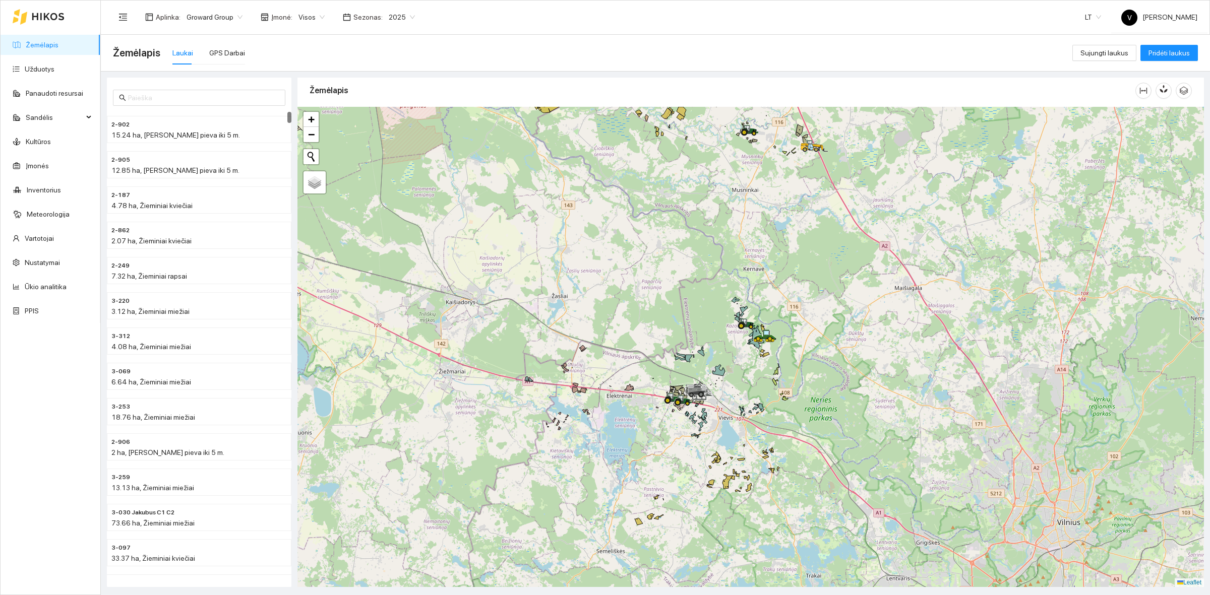
drag, startPoint x: 754, startPoint y: 448, endPoint x: 704, endPoint y: 383, distance: 81.3
click at [710, 383] on div at bounding box center [750, 347] width 906 height 480
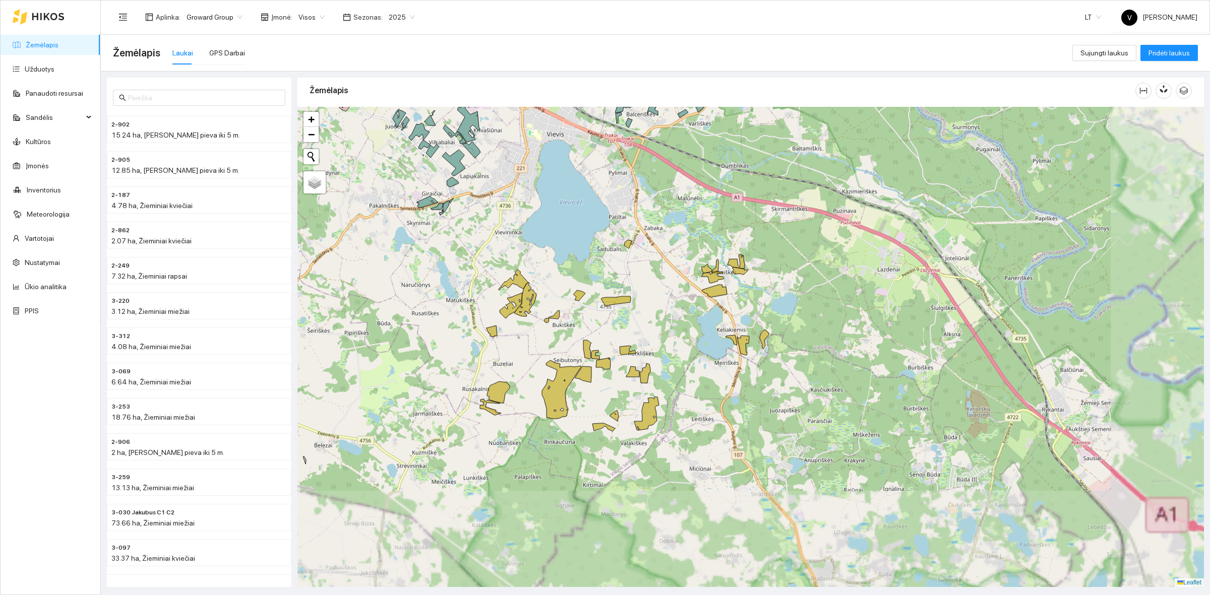
drag, startPoint x: 822, startPoint y: 447, endPoint x: 651, endPoint y: 296, distance: 227.6
click at [651, 296] on div at bounding box center [750, 347] width 906 height 480
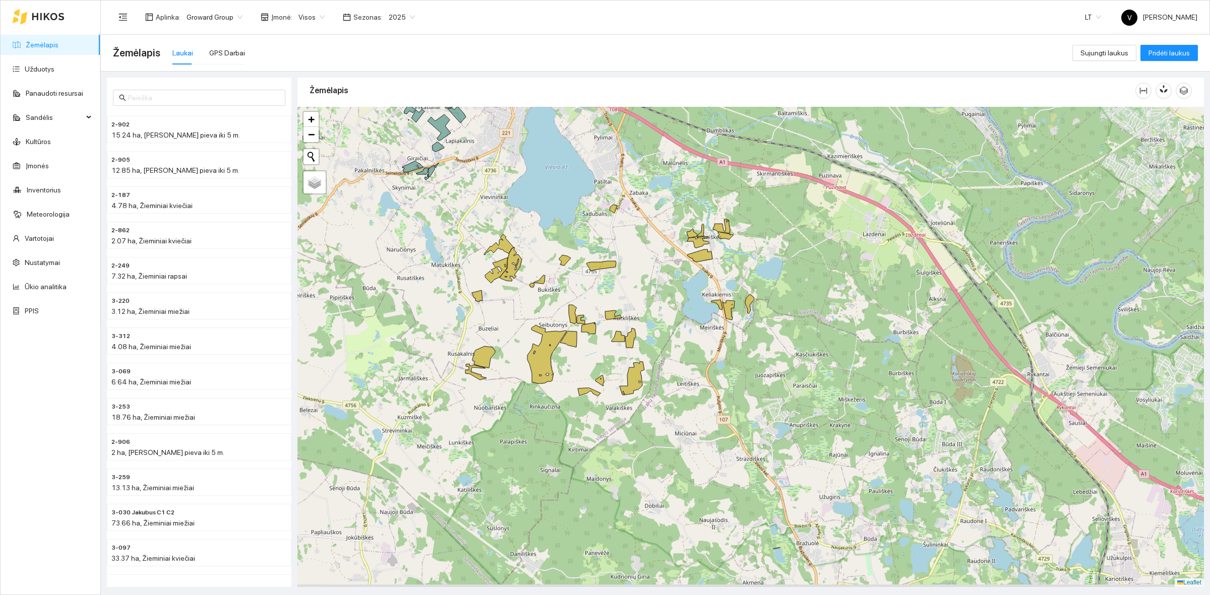
drag, startPoint x: 768, startPoint y: 411, endPoint x: 744, endPoint y: 328, distance: 86.1
click at [759, 389] on div at bounding box center [750, 347] width 906 height 480
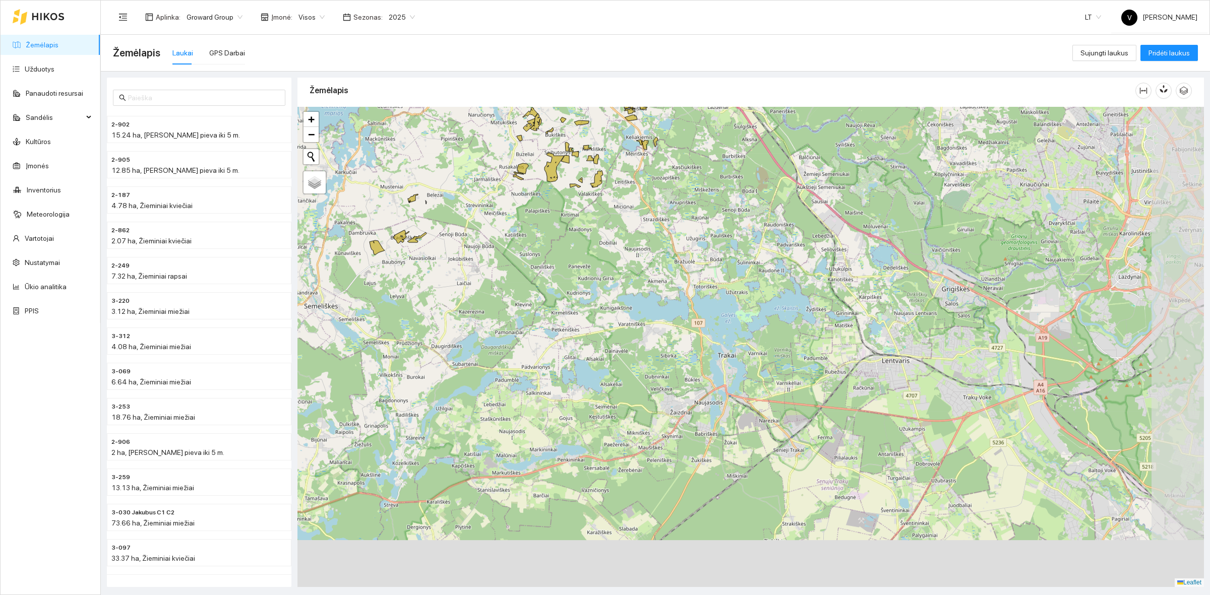
drag, startPoint x: 745, startPoint y: 430, endPoint x: 686, endPoint y: 280, distance: 161.2
click at [687, 281] on div at bounding box center [750, 347] width 906 height 480
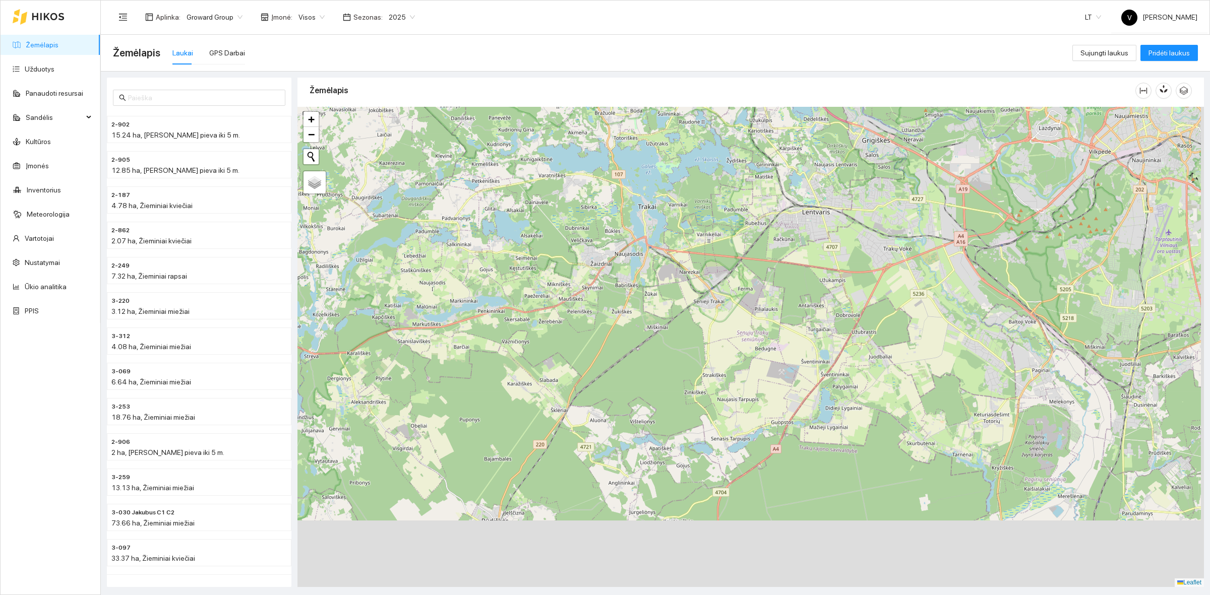
drag, startPoint x: 719, startPoint y: 422, endPoint x: 593, endPoint y: 282, distance: 188.5
click at [593, 285] on div at bounding box center [750, 347] width 906 height 480
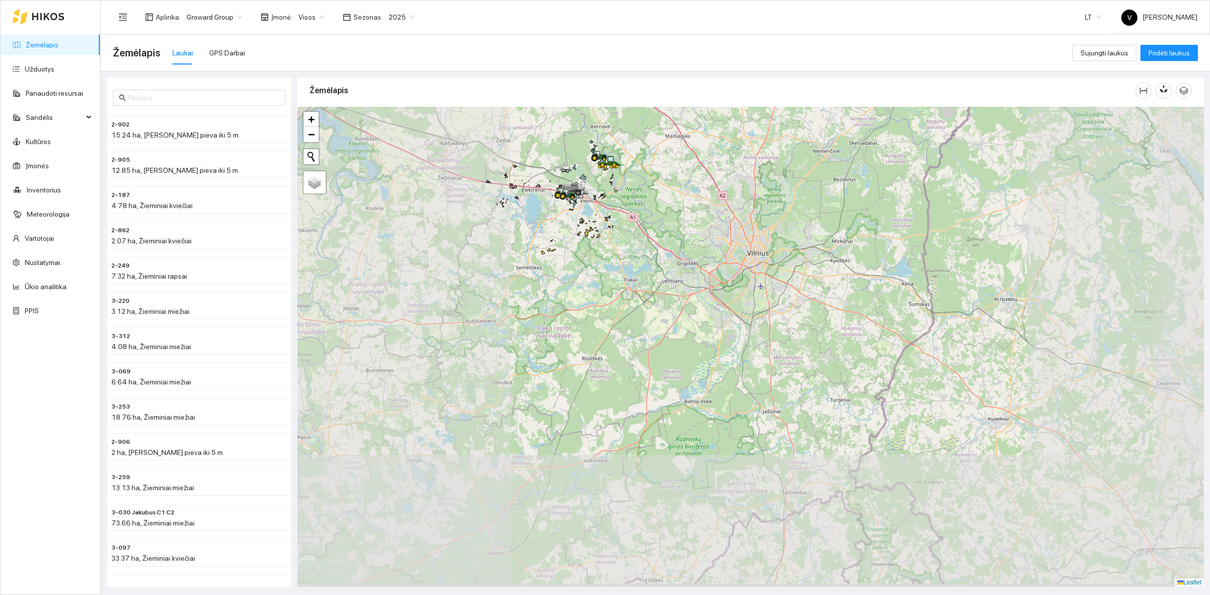
drag, startPoint x: 685, startPoint y: 470, endPoint x: 704, endPoint y: 367, distance: 105.2
click at [704, 367] on div at bounding box center [750, 347] width 906 height 480
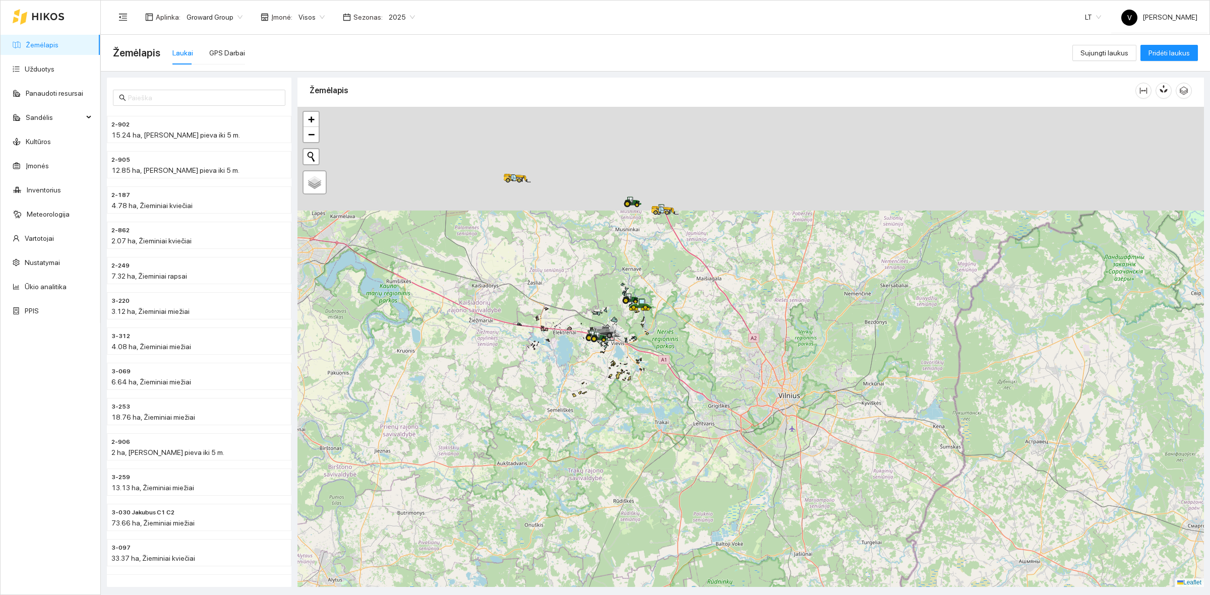
drag, startPoint x: 522, startPoint y: 163, endPoint x: 623, endPoint y: 394, distance: 252.4
click at [556, 442] on div at bounding box center [750, 347] width 906 height 480
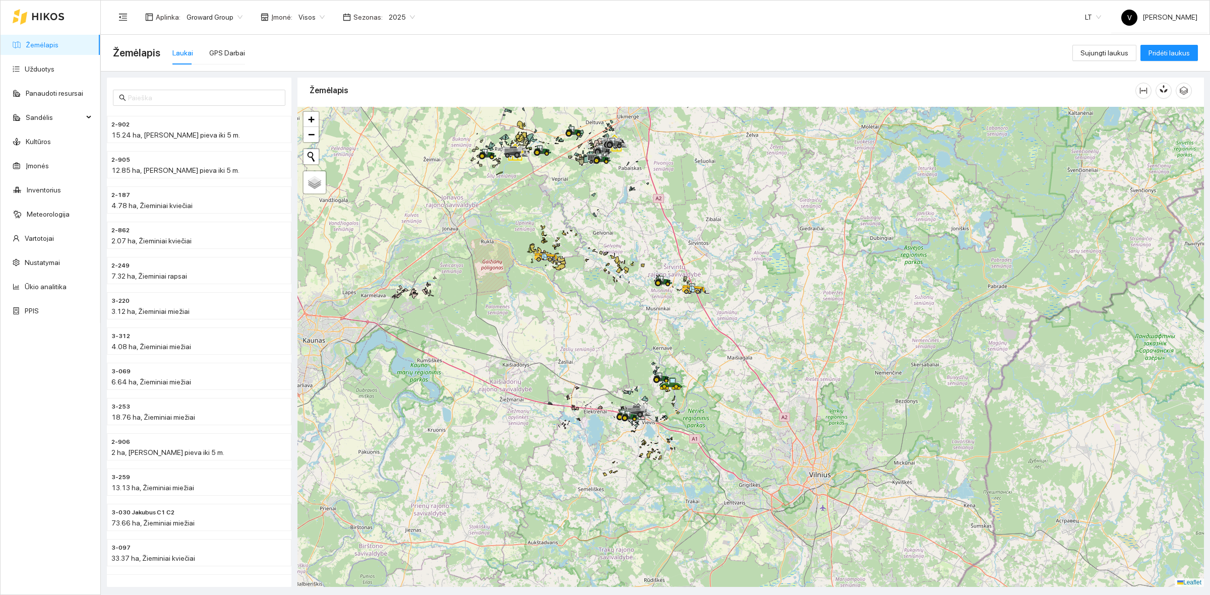
drag, startPoint x: 676, startPoint y: 275, endPoint x: 669, endPoint y: 306, distance: 31.6
click at [669, 306] on div at bounding box center [750, 347] width 906 height 480
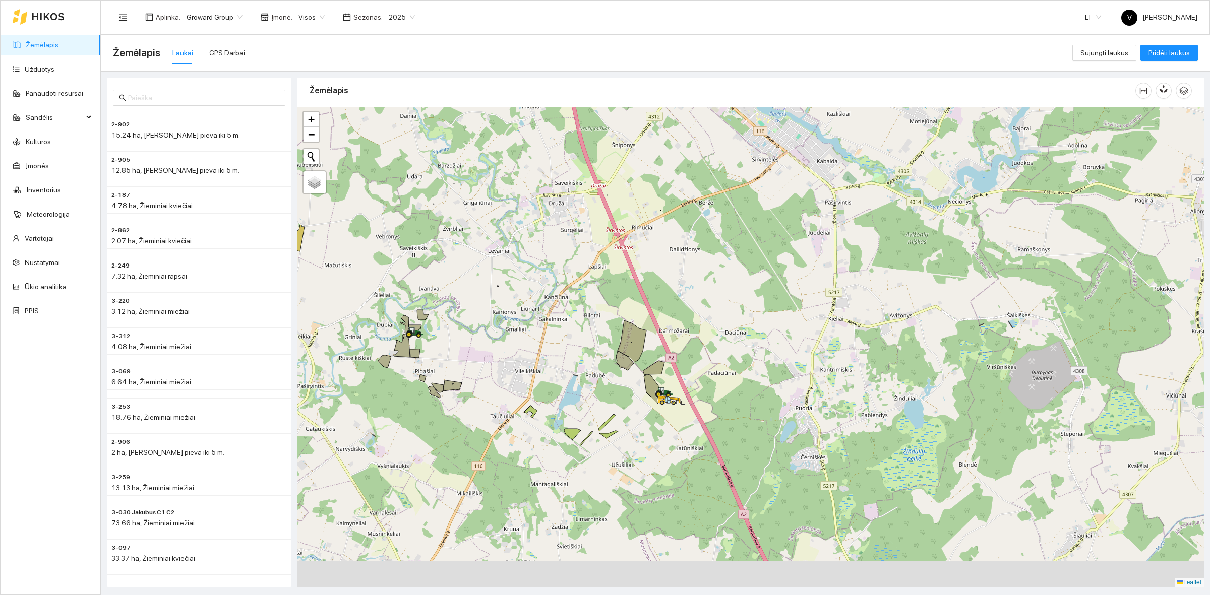
drag, startPoint x: 669, startPoint y: 386, endPoint x: 674, endPoint y: 371, distance: 15.9
click at [673, 385] on div at bounding box center [664, 392] width 18 height 15
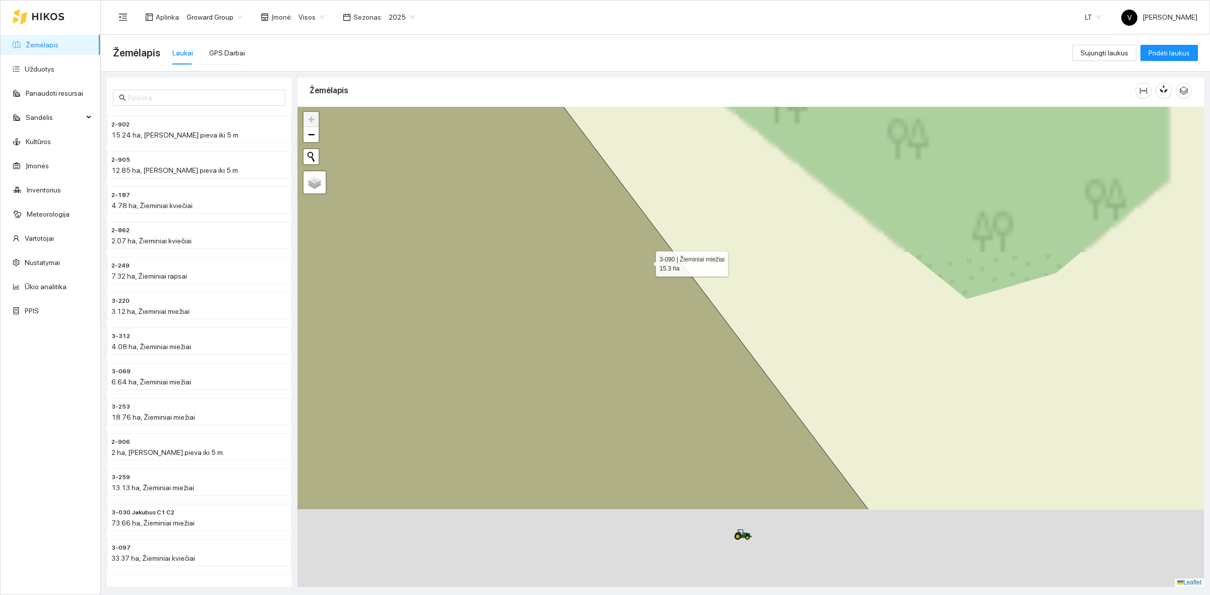
drag, startPoint x: 729, startPoint y: 392, endPoint x: 591, endPoint y: 132, distance: 294.3
click at [590, 109] on icon at bounding box center [497, 221] width 743 height 578
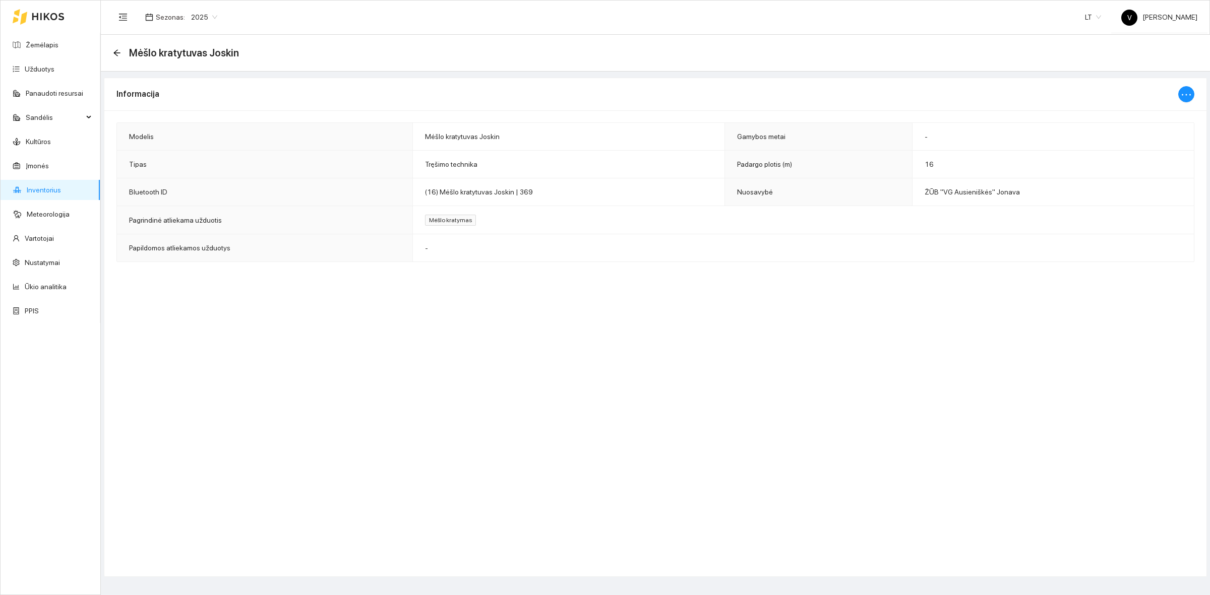
click at [38, 189] on link "Inventorius" at bounding box center [44, 190] width 34 height 8
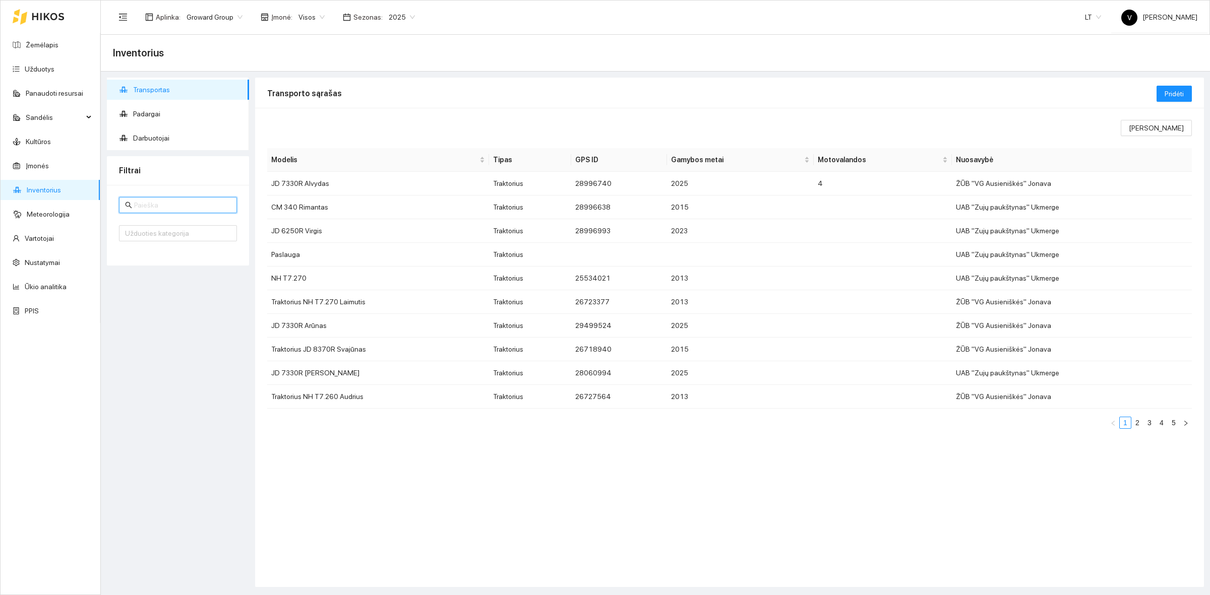
click at [143, 205] on input "text" at bounding box center [182, 205] width 97 height 11
click at [179, 119] on span "Padargai" at bounding box center [187, 114] width 108 height 20
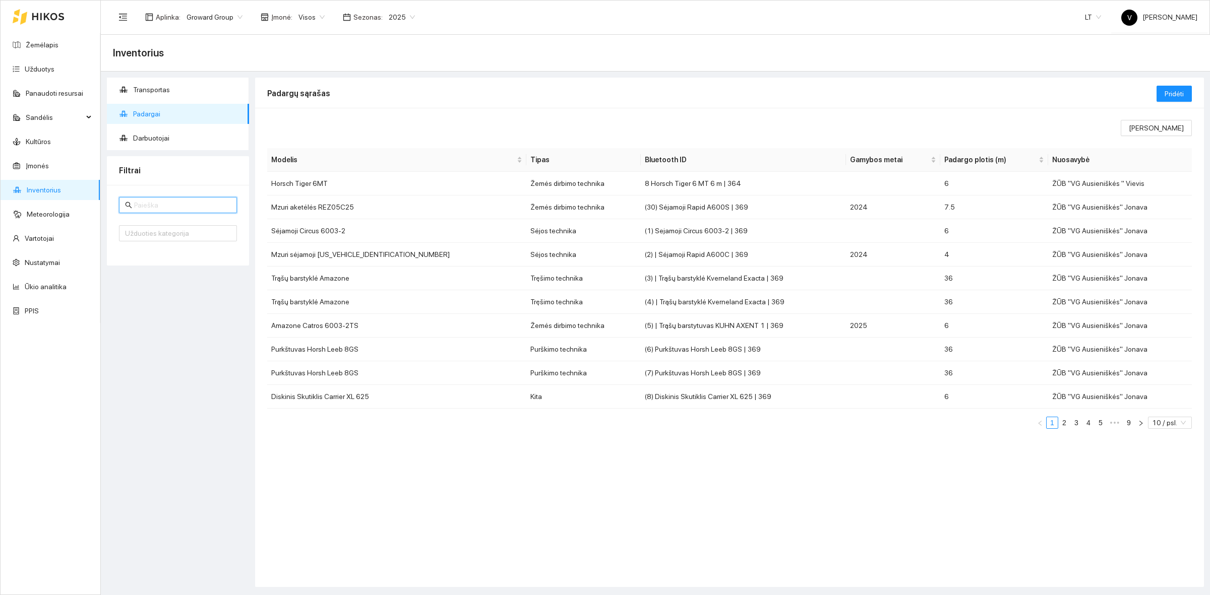
click at [144, 207] on input "text" at bounding box center [182, 205] width 97 height 11
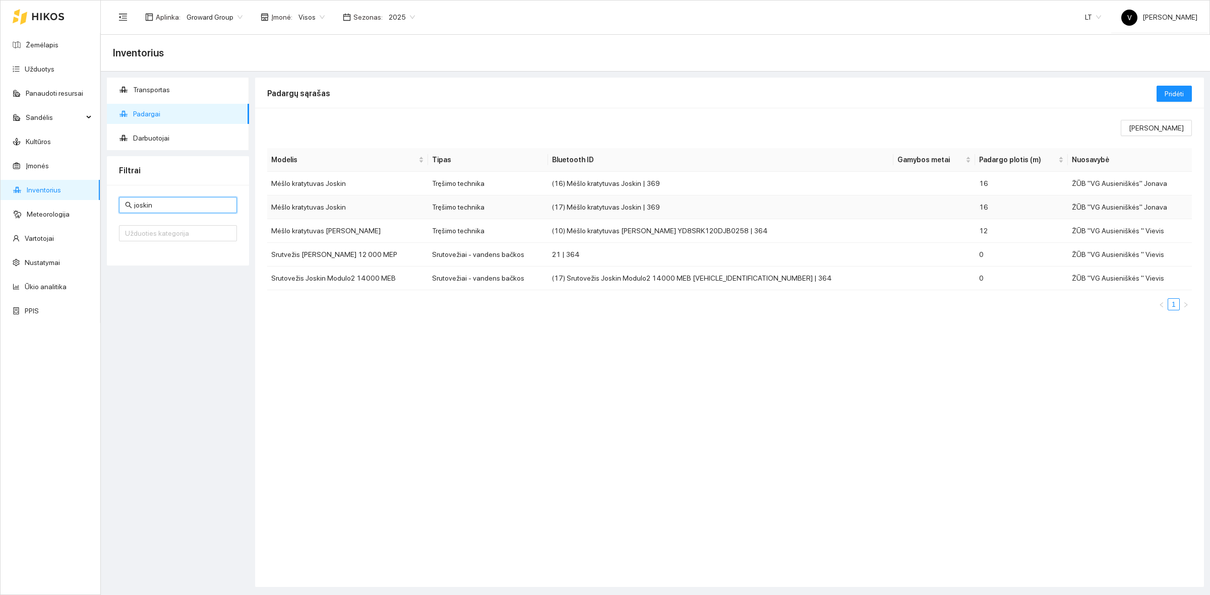
type input "joskin"
click at [1089, 205] on td "ŽŪB "VG Ausieniškės" Jonava" at bounding box center [1130, 208] width 124 height 24
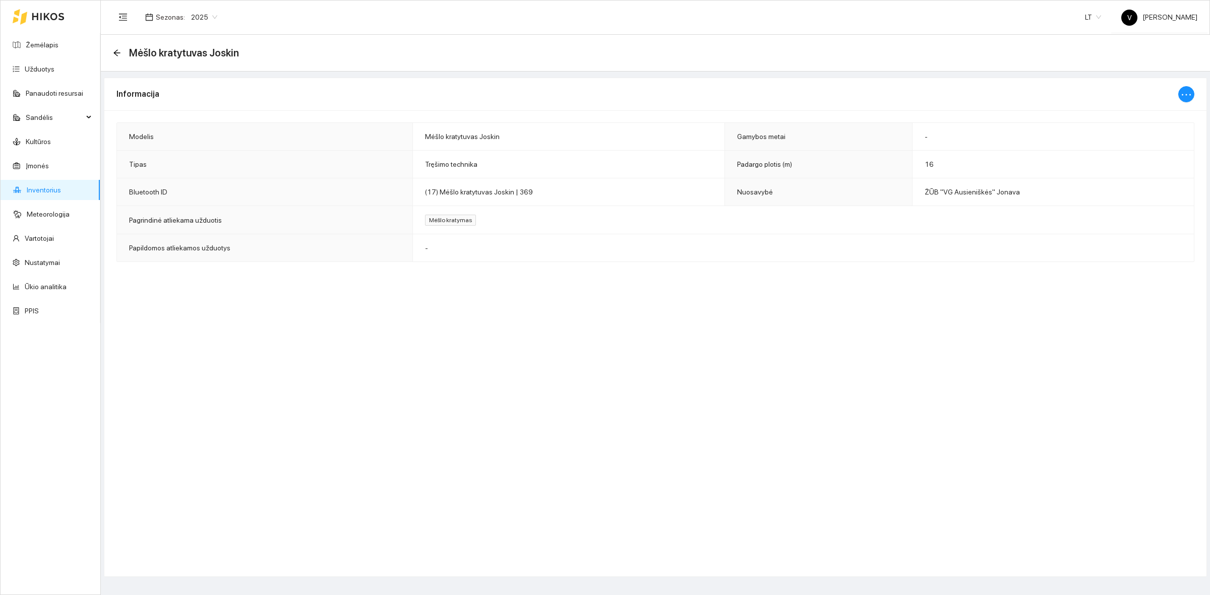
click at [1194, 92] on div at bounding box center [1186, 94] width 16 height 32
click at [1190, 94] on icon "ellipsis" at bounding box center [1186, 95] width 12 height 12
click at [1170, 113] on span "Keisti informaciją" at bounding box center [1164, 113] width 52 height 11
type input "Mėšlo kratytuvas Joskin"
type input "16"
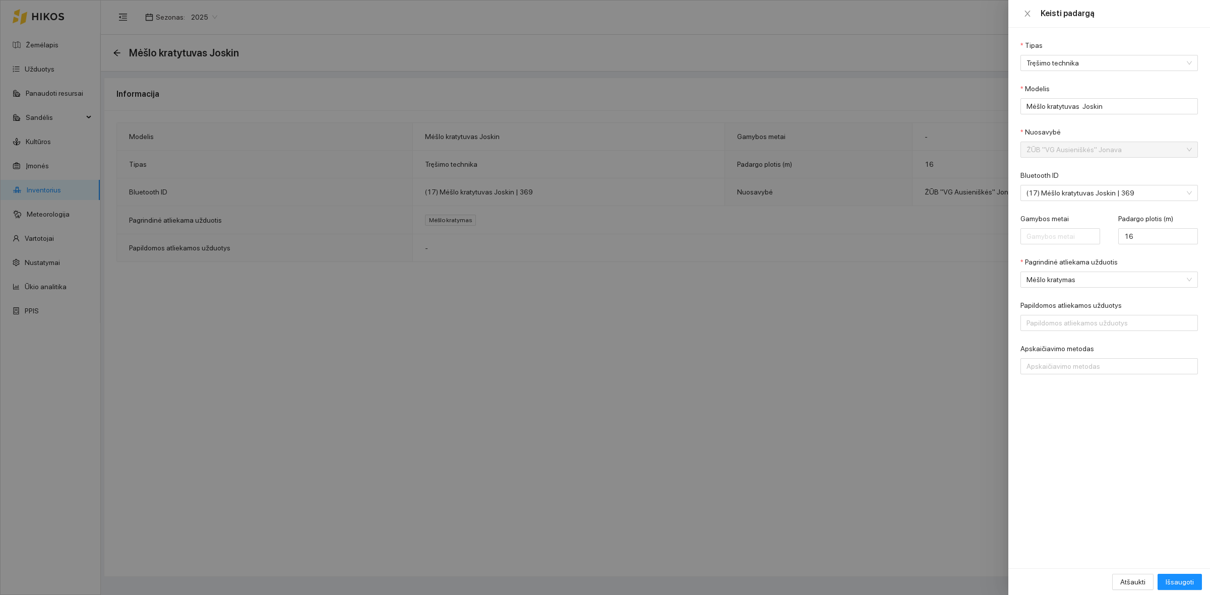
click at [1089, 150] on span "ŽŪB "VG Ausieniškės" Jonava" at bounding box center [1101, 149] width 151 height 15
